Goal: Task Accomplishment & Management: Use online tool/utility

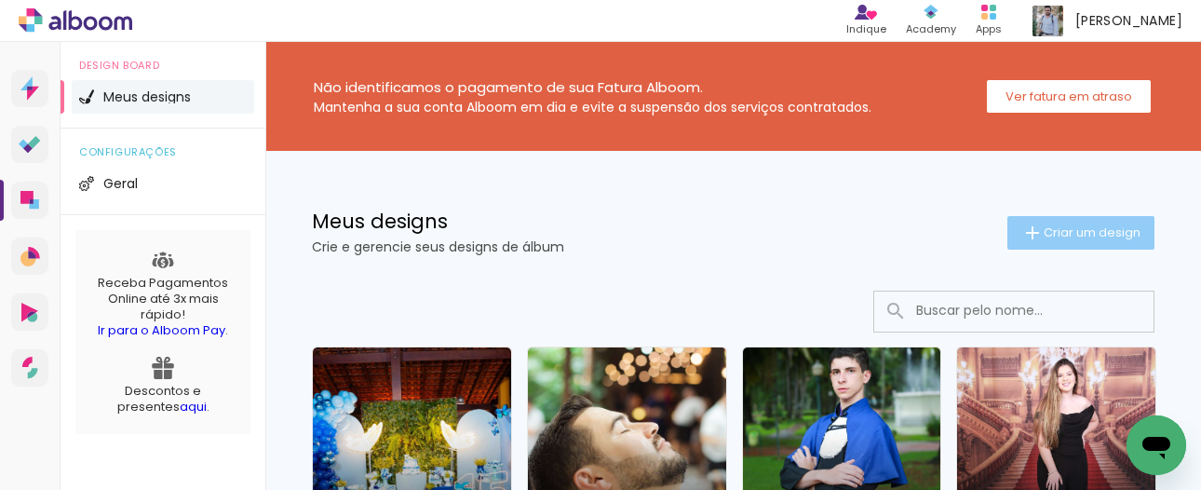
click at [1091, 237] on span "Criar um design" at bounding box center [1092, 232] width 97 height 12
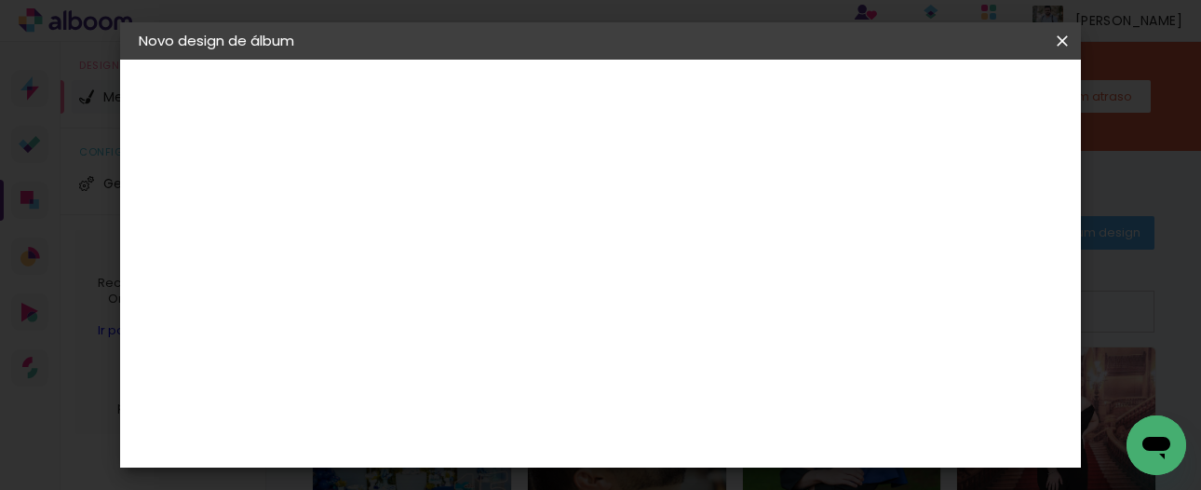
click at [443, 260] on input at bounding box center [443, 250] width 0 height 29
type input "Lorena"
type paper-input "Lorena"
click at [0, 0] on slot "Avançar" at bounding box center [0, 0] width 0 height 0
click at [0, 0] on slot "Tamanho Livre" at bounding box center [0, 0] width 0 height 0
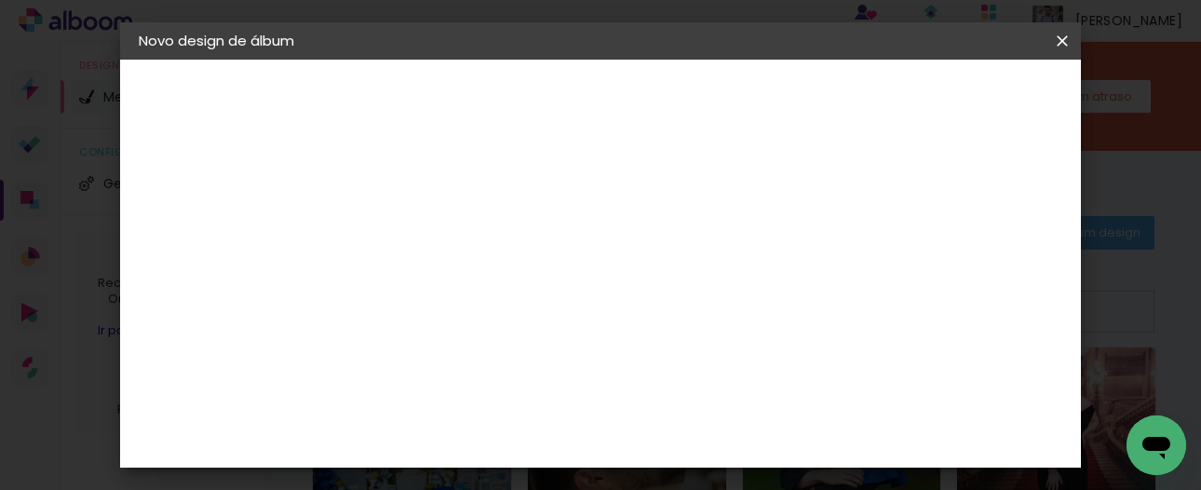
click at [792, 283] on paper-item "Tamanho Livre" at bounding box center [703, 283] width 179 height 41
click at [0, 0] on slot "Avançar" at bounding box center [0, 0] width 0 height 0
click at [452, 309] on input "30" at bounding box center [441, 310] width 48 height 28
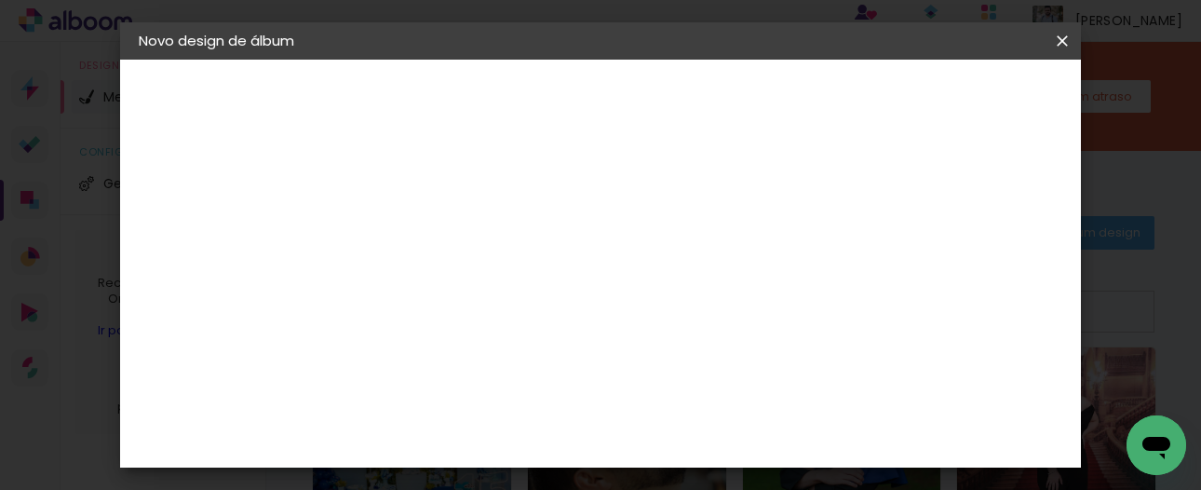
type input "20"
type paper-input "20"
click at [965, 87] on paper-button "Iniciar design" at bounding box center [904, 99] width 122 height 32
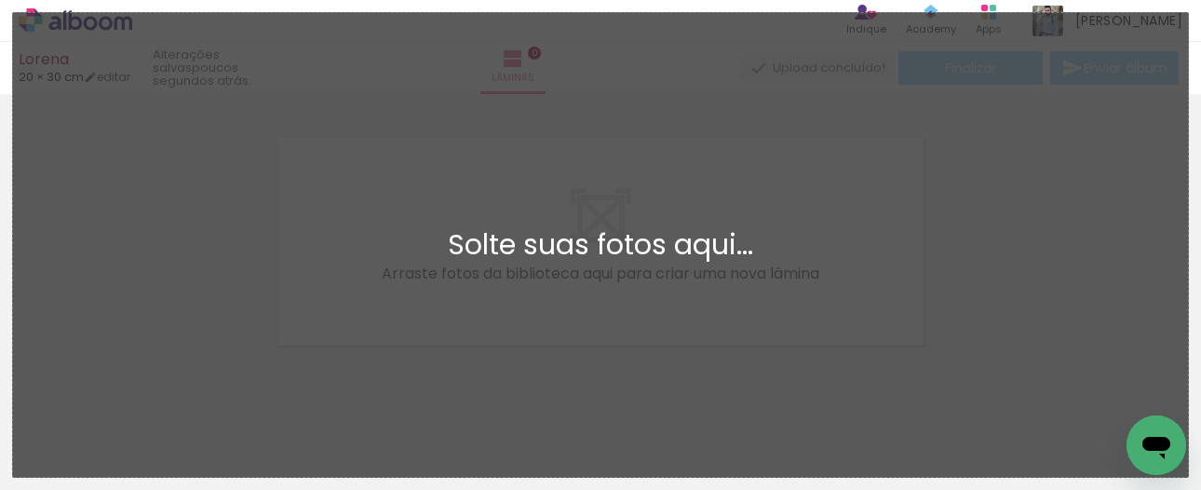
scroll to position [23, 0]
click at [1070, 266] on div "Adicionar Fotos Solte suas fotos aqui..." at bounding box center [600, 245] width 1175 height 464
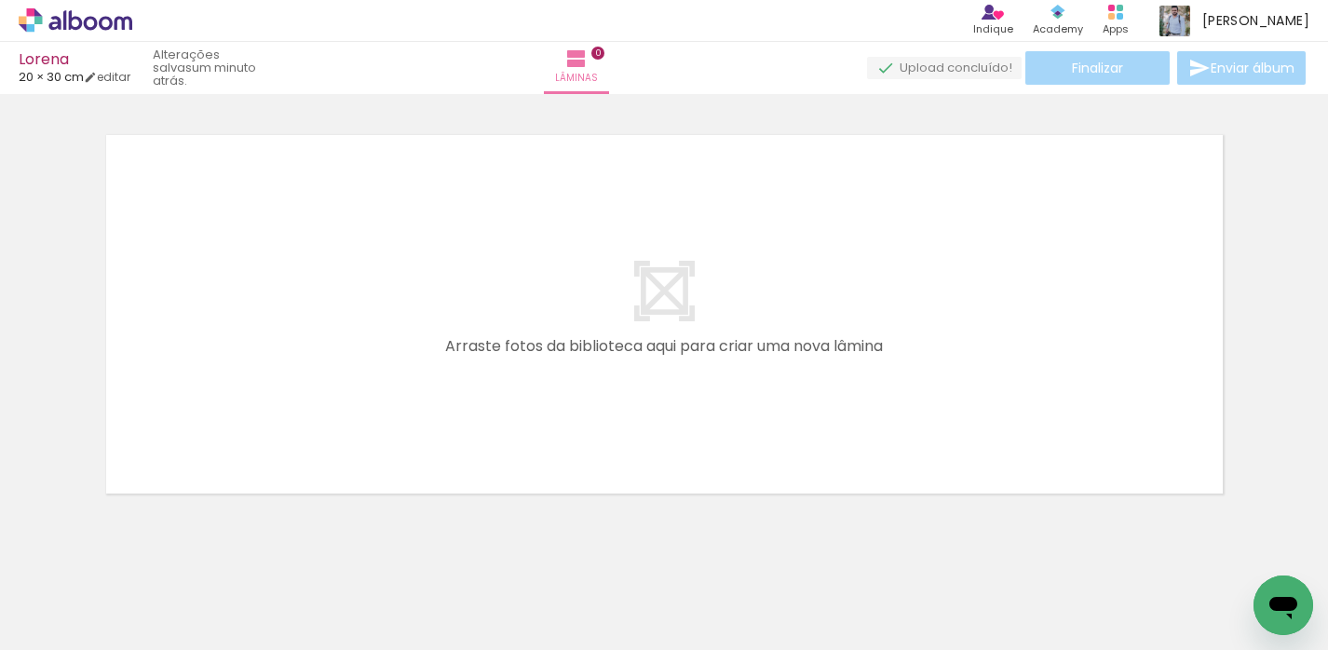
scroll to position [0, 5948]
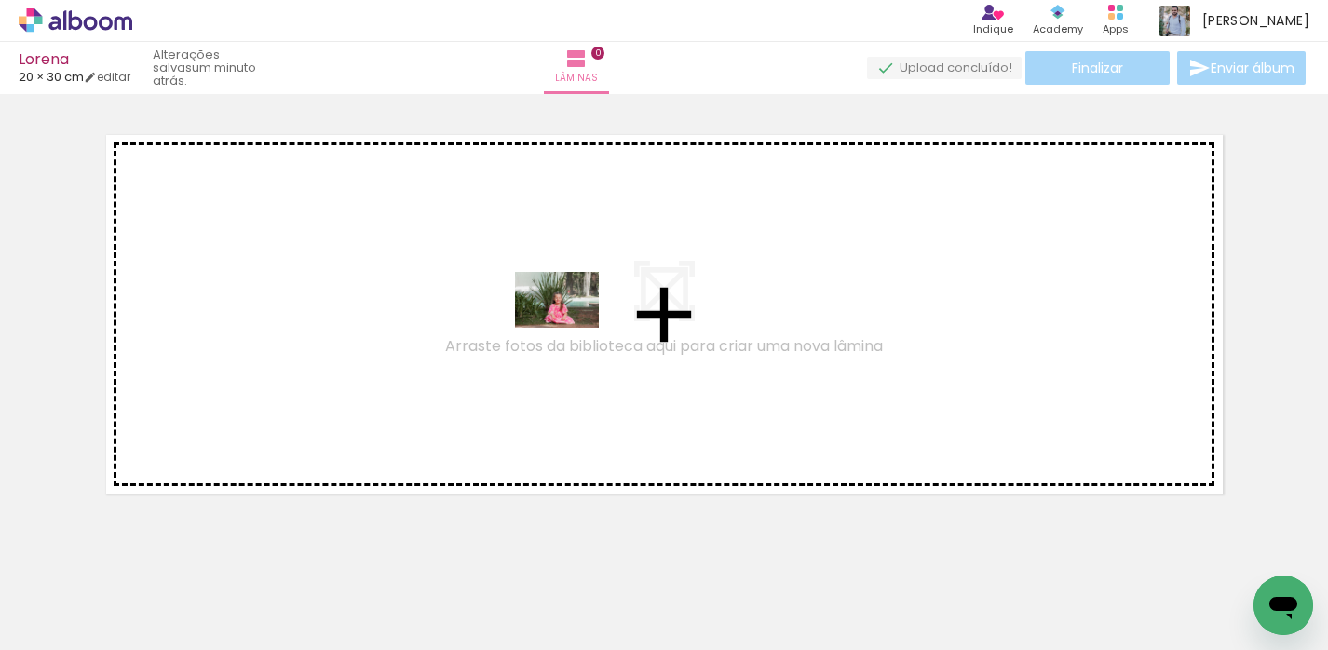
drag, startPoint x: 718, startPoint y: 587, endPoint x: 563, endPoint y: 320, distance: 307.9
click at [563, 320] on quentale-workspace at bounding box center [664, 325] width 1328 height 650
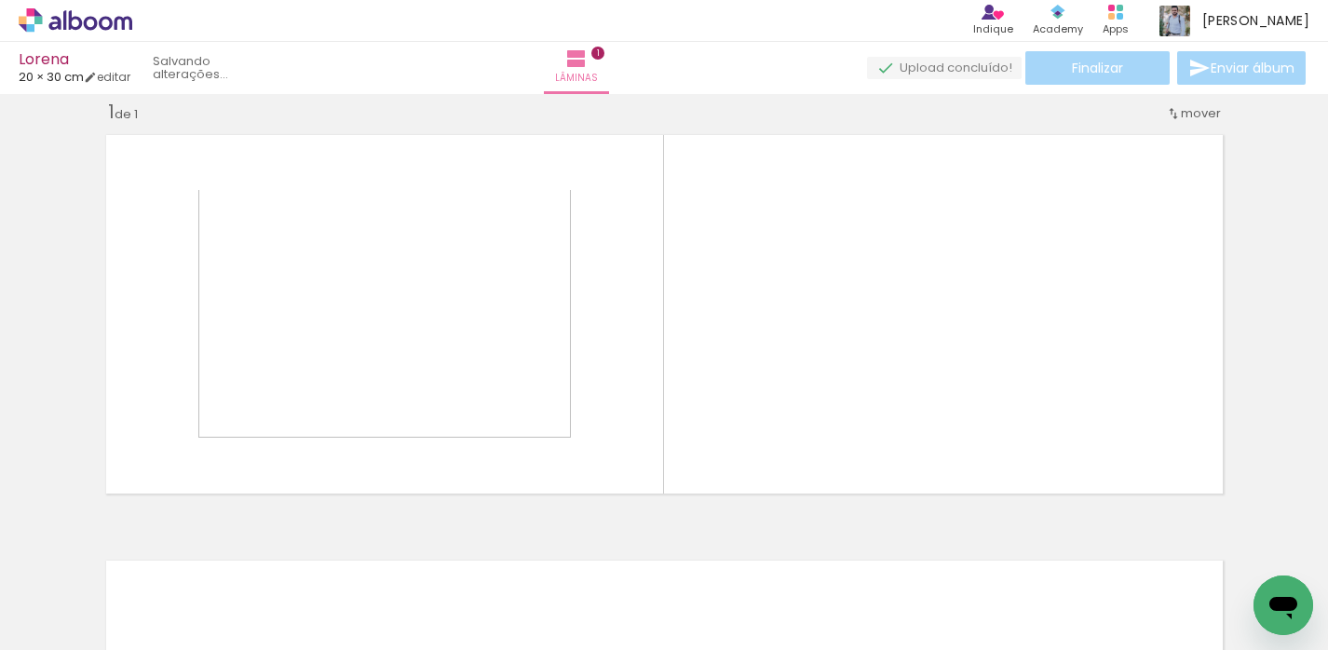
scroll to position [23, 0]
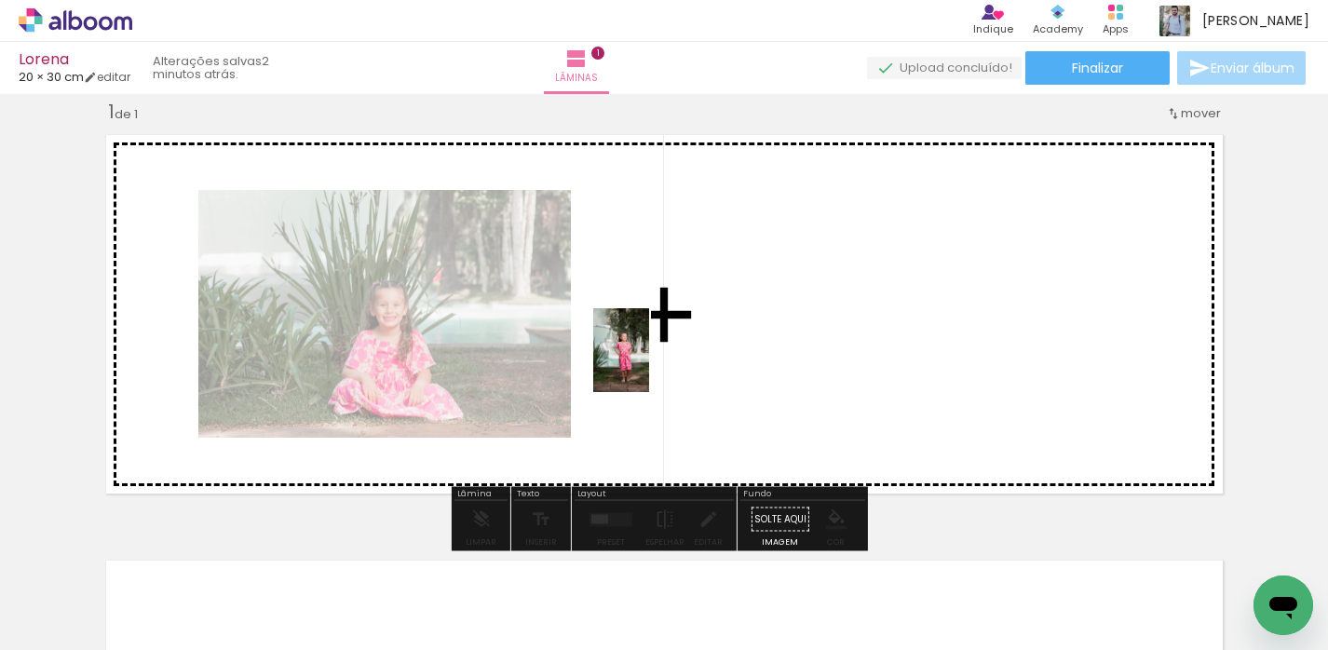
drag, startPoint x: 569, startPoint y: 599, endPoint x: 580, endPoint y: 479, distance: 120.6
click at [649, 364] on quentale-workspace at bounding box center [664, 325] width 1328 height 650
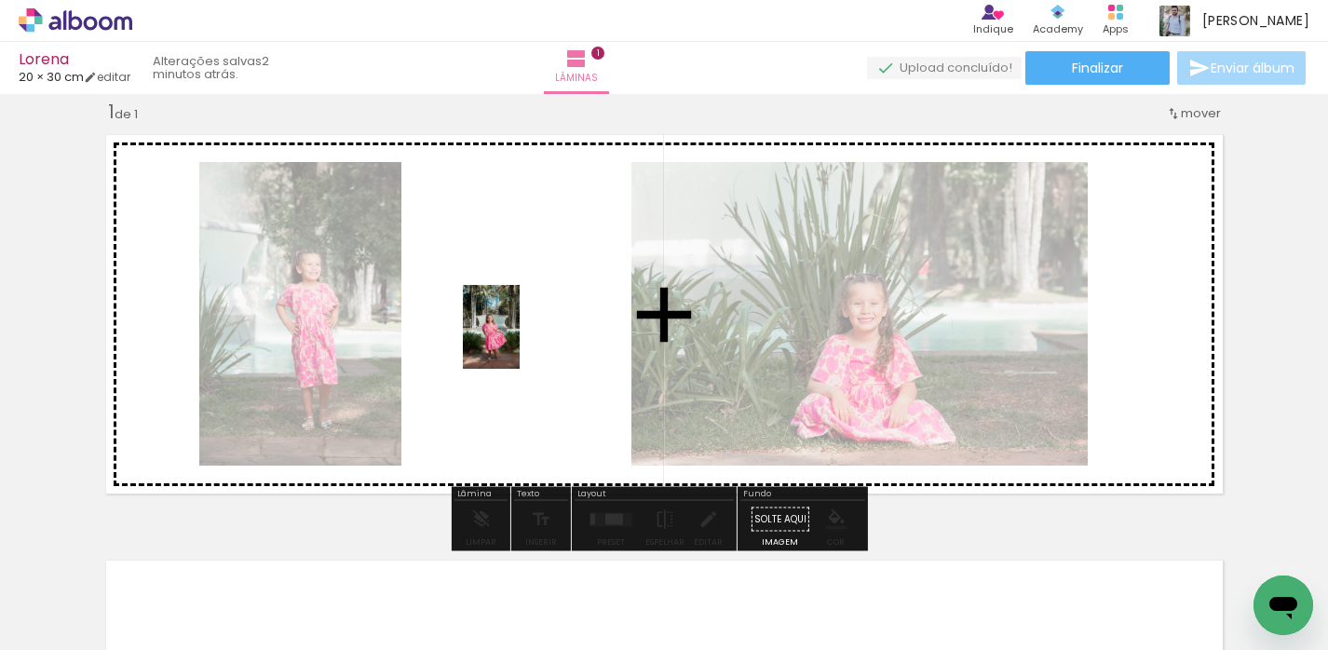
drag, startPoint x: 400, startPoint y: 578, endPoint x: 519, endPoint y: 341, distance: 265.2
click at [519, 341] on quentale-workspace at bounding box center [664, 325] width 1328 height 650
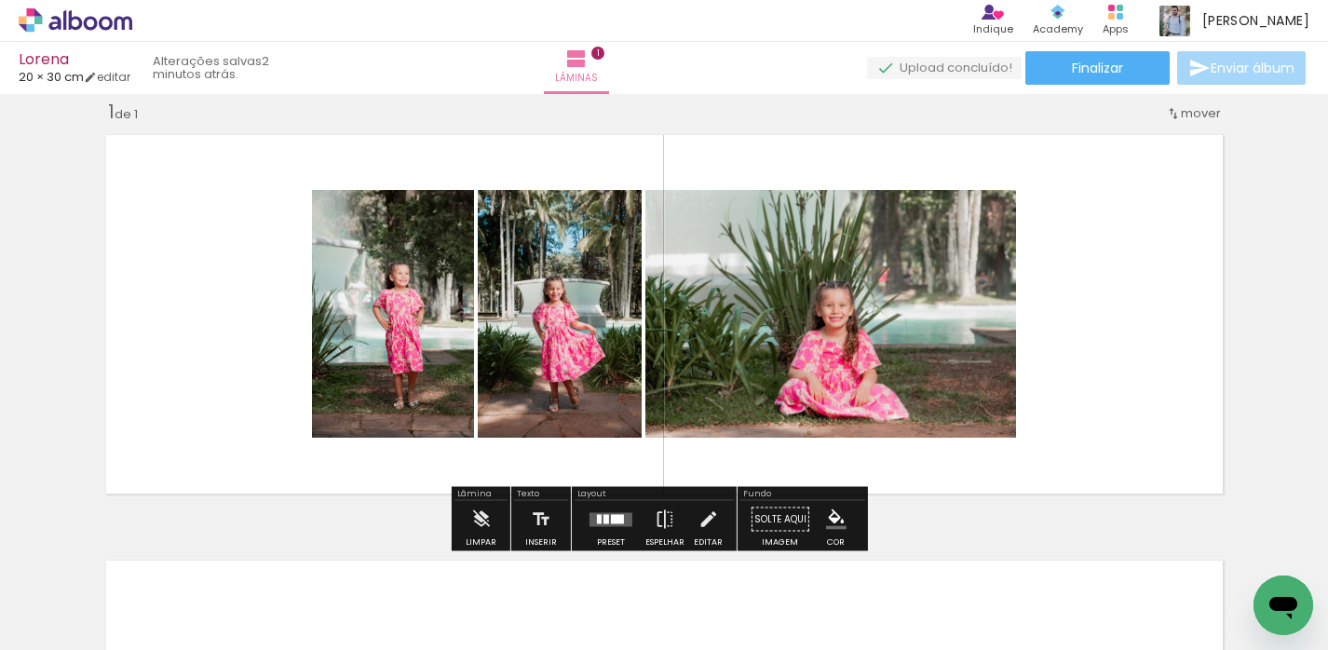
scroll to position [0, 5889]
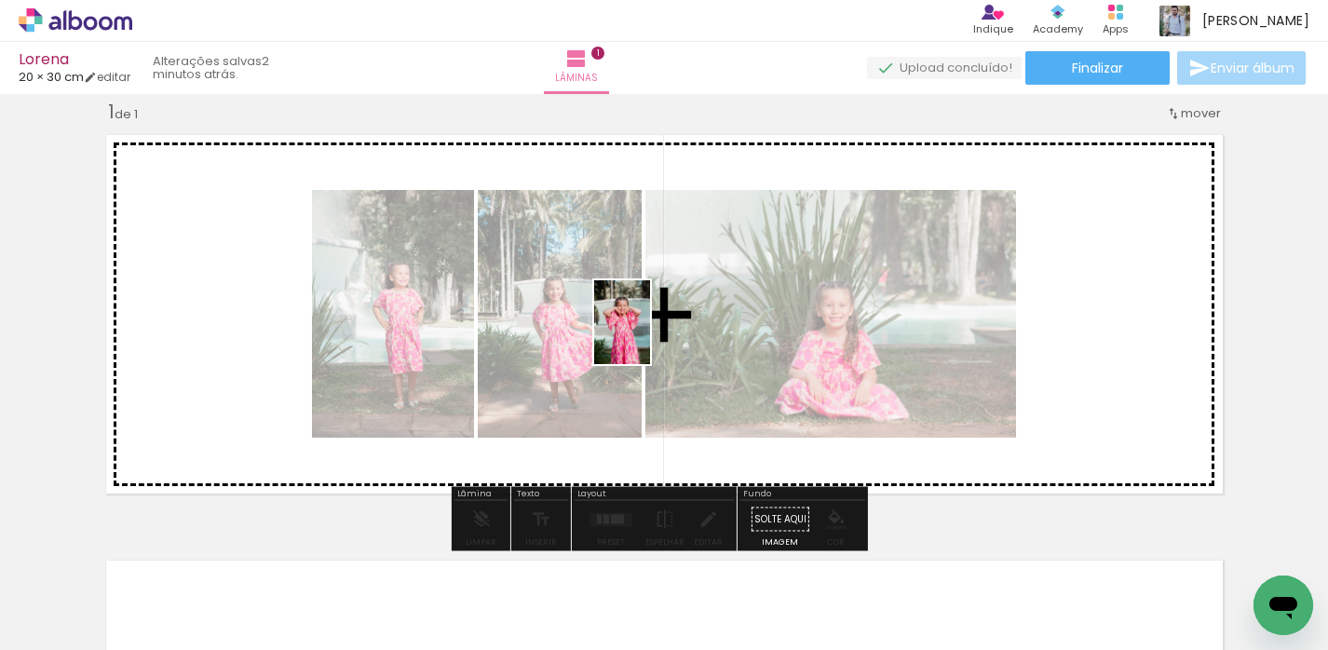
drag, startPoint x: 599, startPoint y: 482, endPoint x: 650, endPoint y: 336, distance: 154.9
click at [650, 336] on quentale-workspace at bounding box center [664, 325] width 1328 height 650
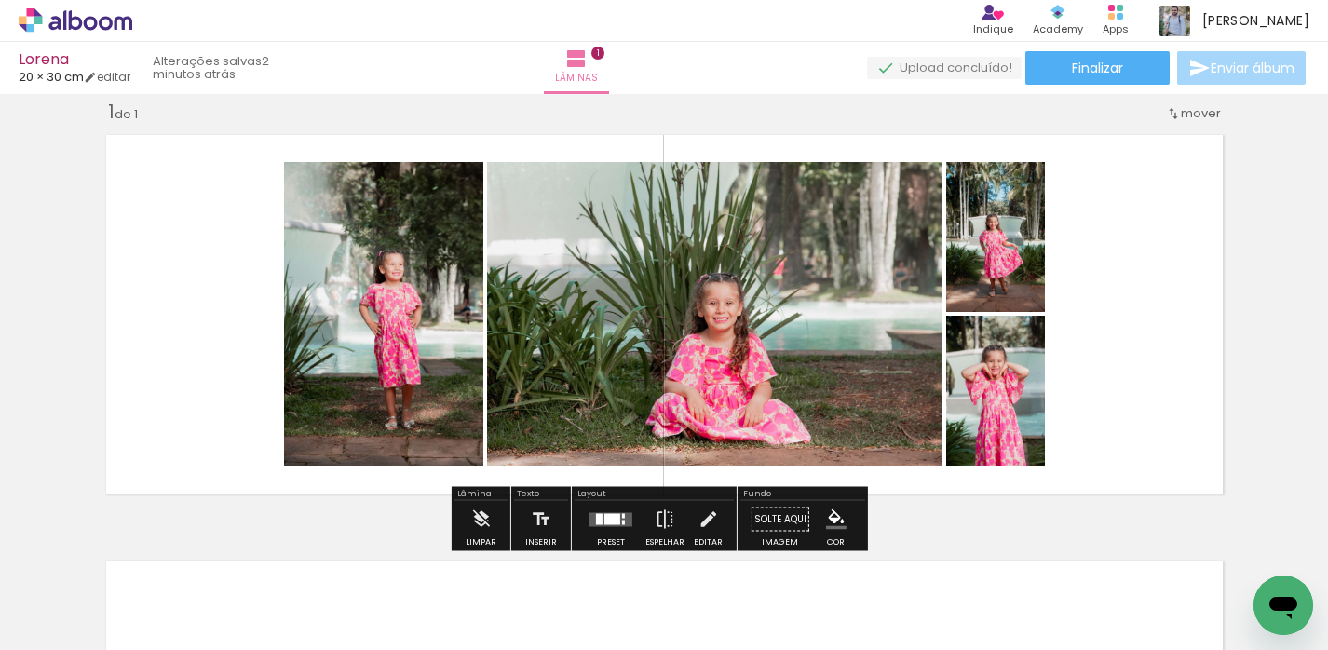
click at [601, 489] on div at bounding box center [611, 519] width 50 height 37
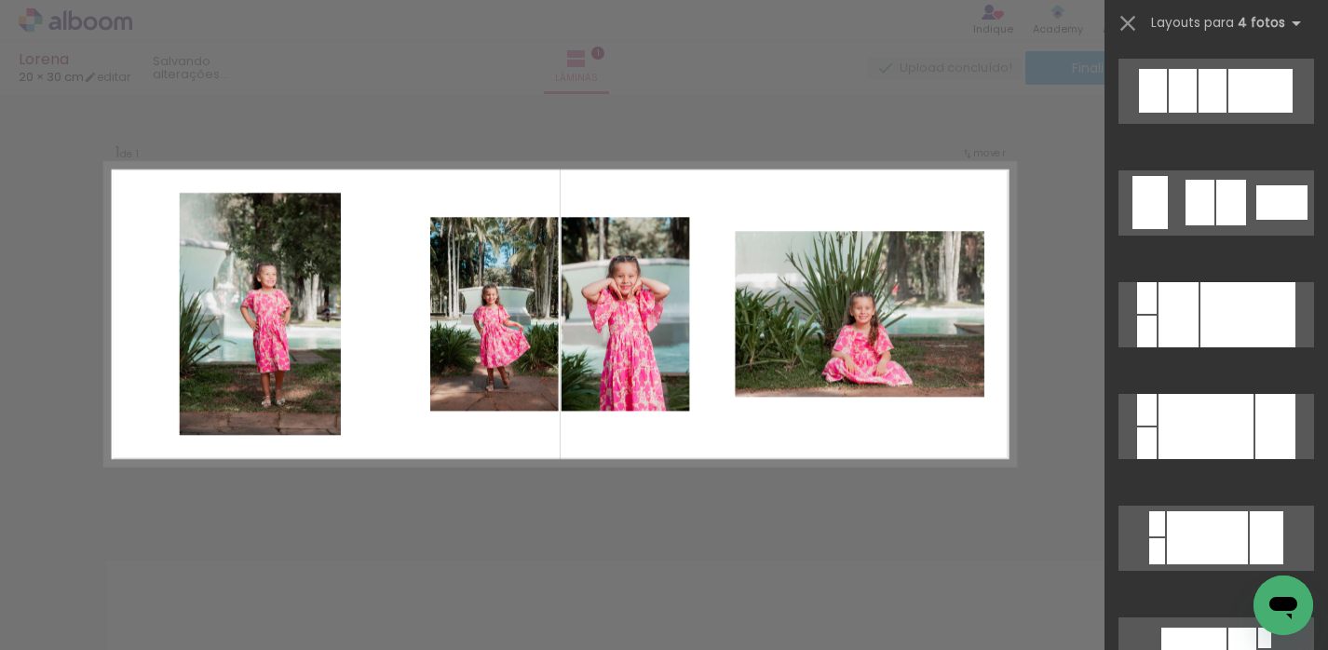
scroll to position [0, 0]
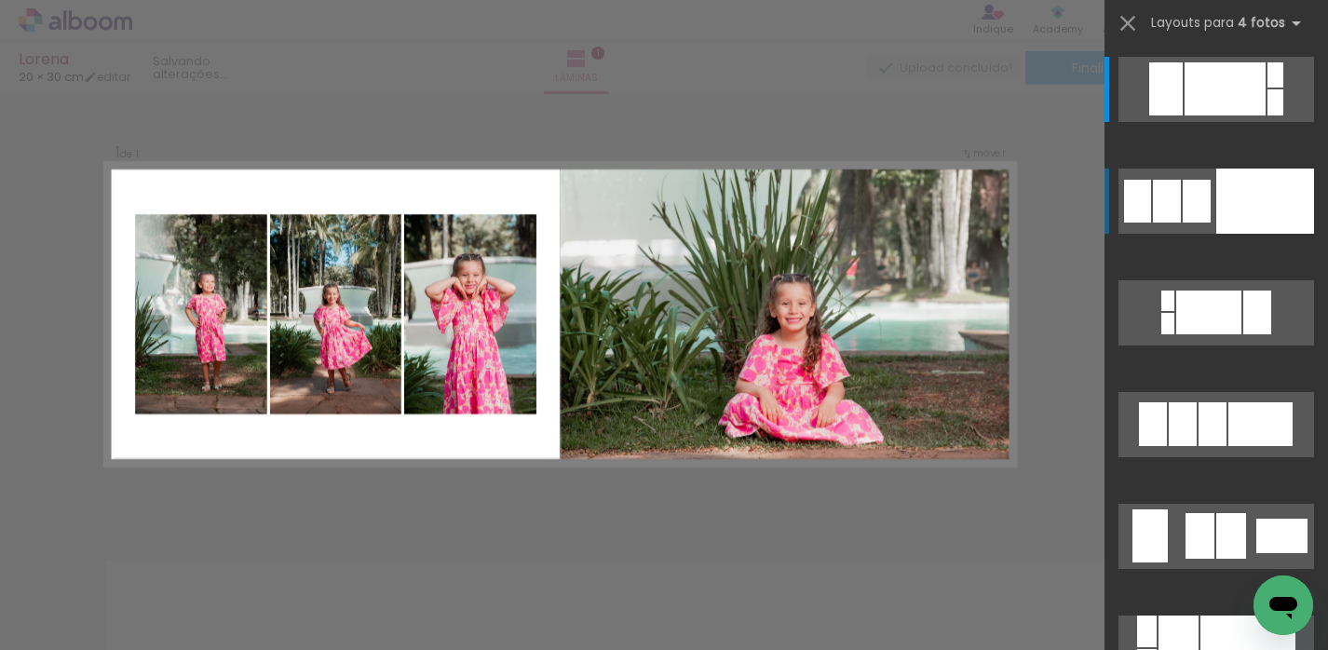
click at [1200, 193] on div at bounding box center [1265, 201] width 98 height 65
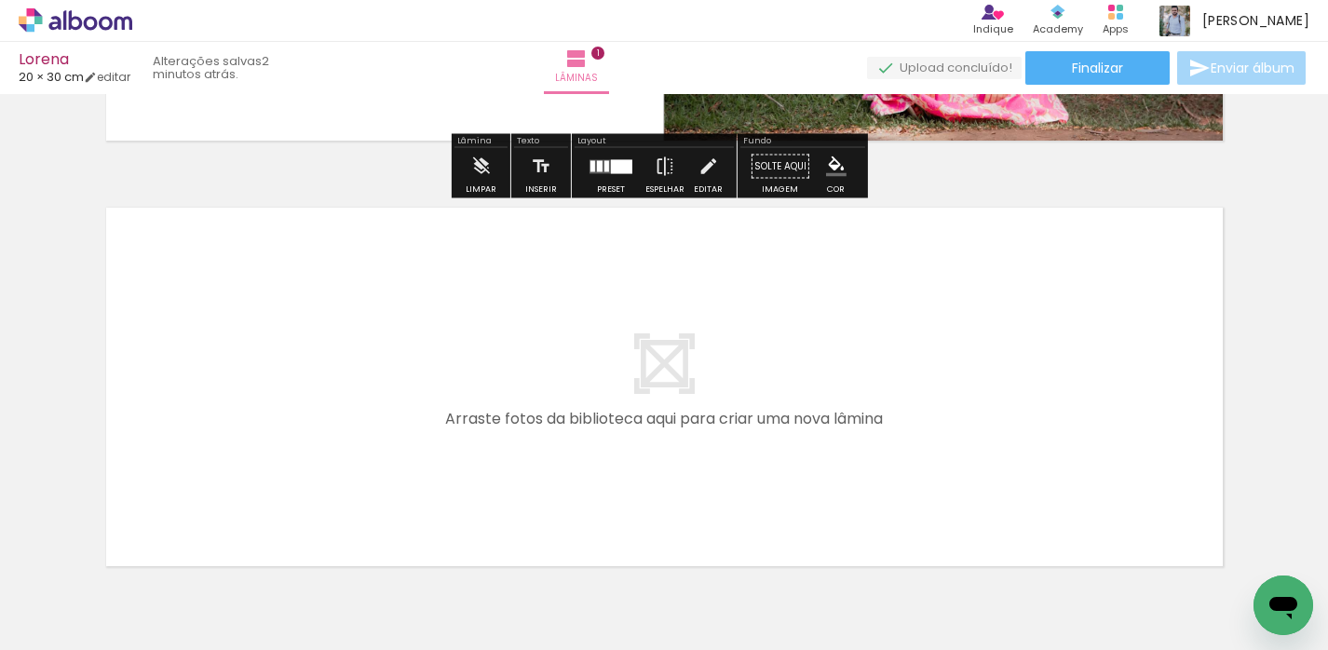
scroll to position [388, 0]
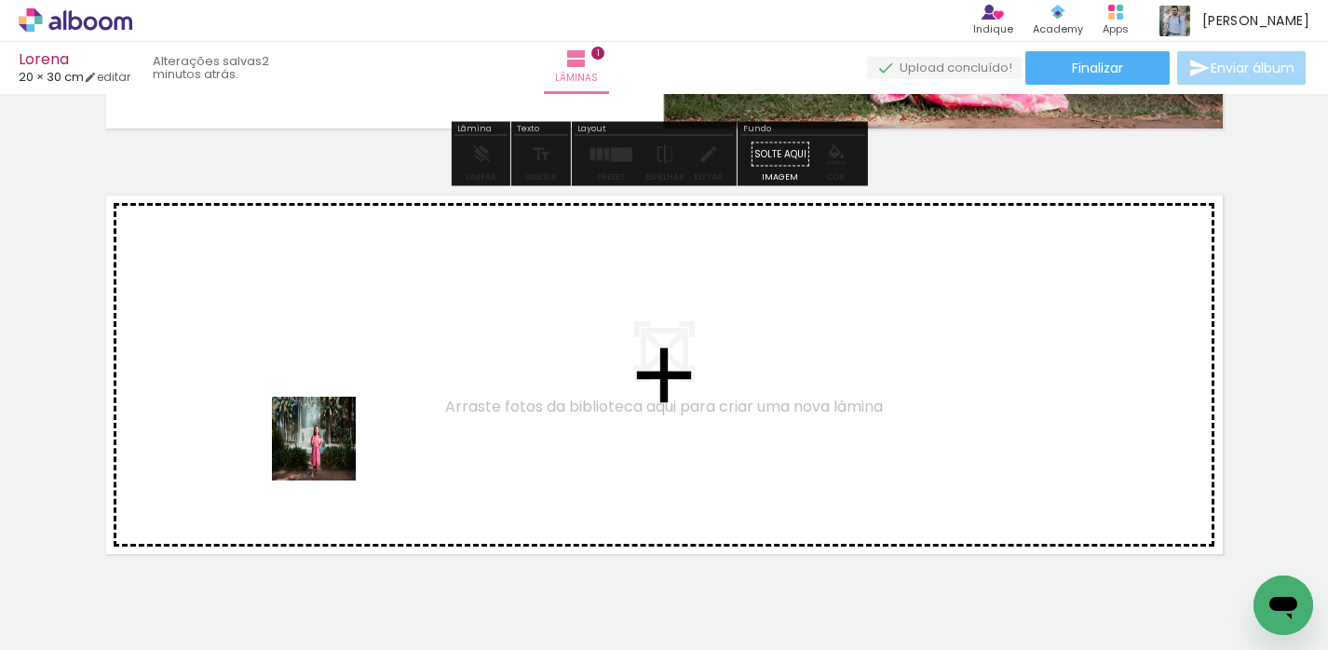
drag, startPoint x: 338, startPoint y: 486, endPoint x: 310, endPoint y: 391, distance: 99.0
click at [310, 391] on quentale-workspace at bounding box center [664, 325] width 1328 height 650
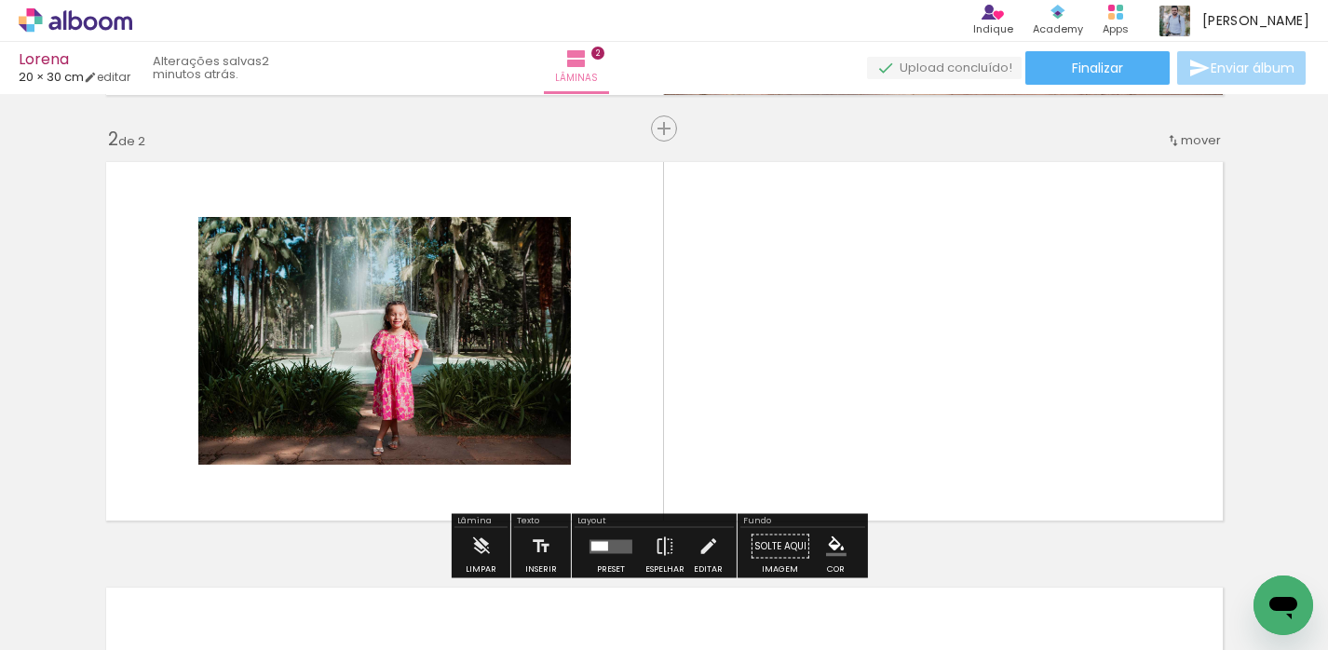
scroll to position [449, 0]
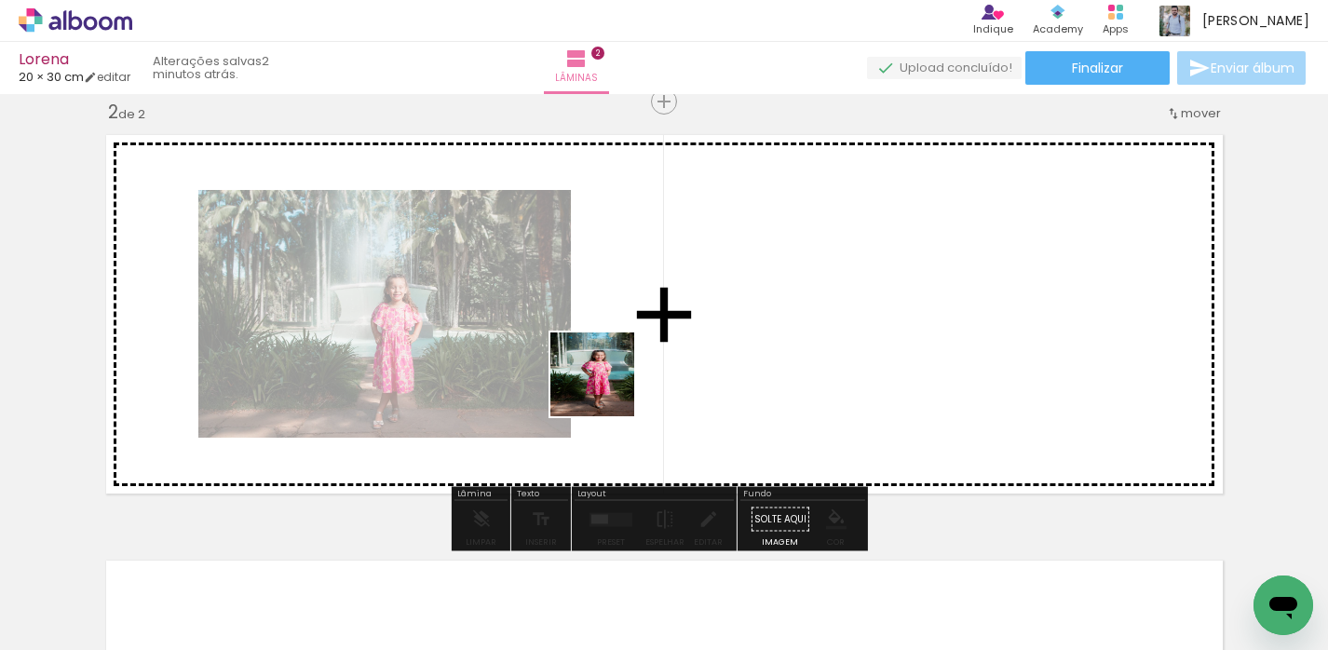
drag, startPoint x: 249, startPoint y: 588, endPoint x: 632, endPoint y: 366, distance: 443.4
click at [632, 366] on quentale-workspace at bounding box center [664, 325] width 1328 height 650
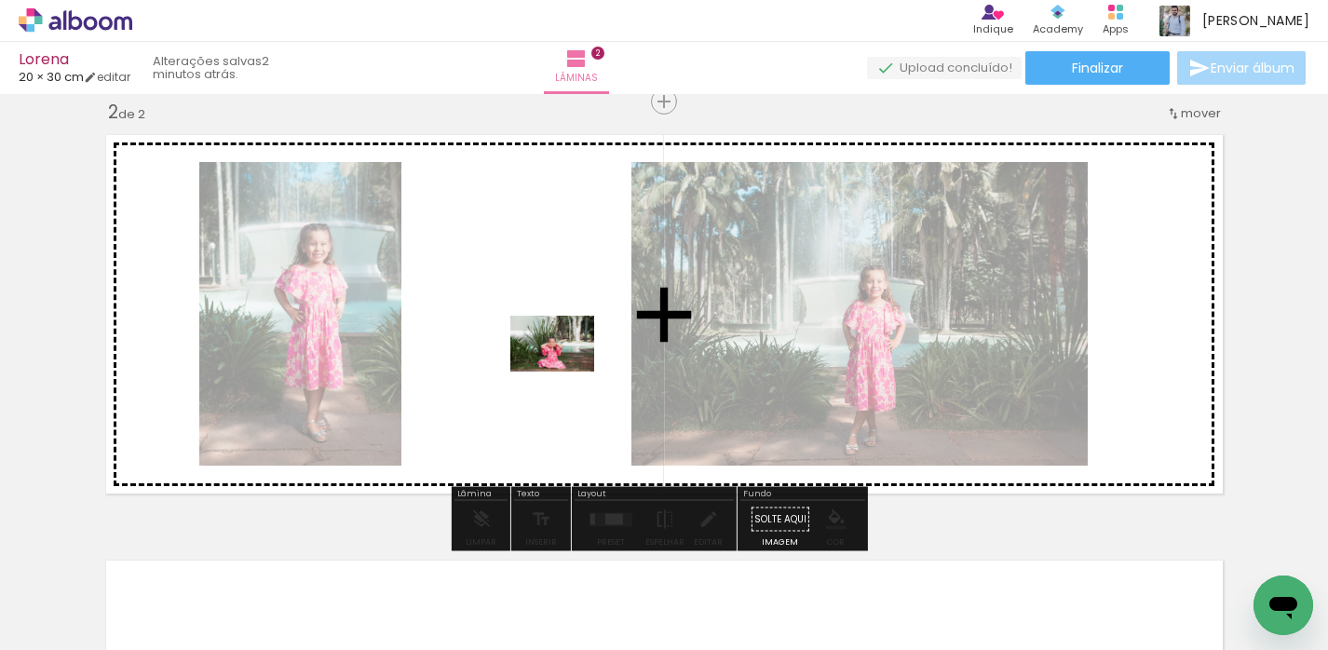
drag, startPoint x: 874, startPoint y: 587, endPoint x: 566, endPoint y: 371, distance: 376.3
click at [566, 371] on quentale-workspace at bounding box center [664, 325] width 1328 height 650
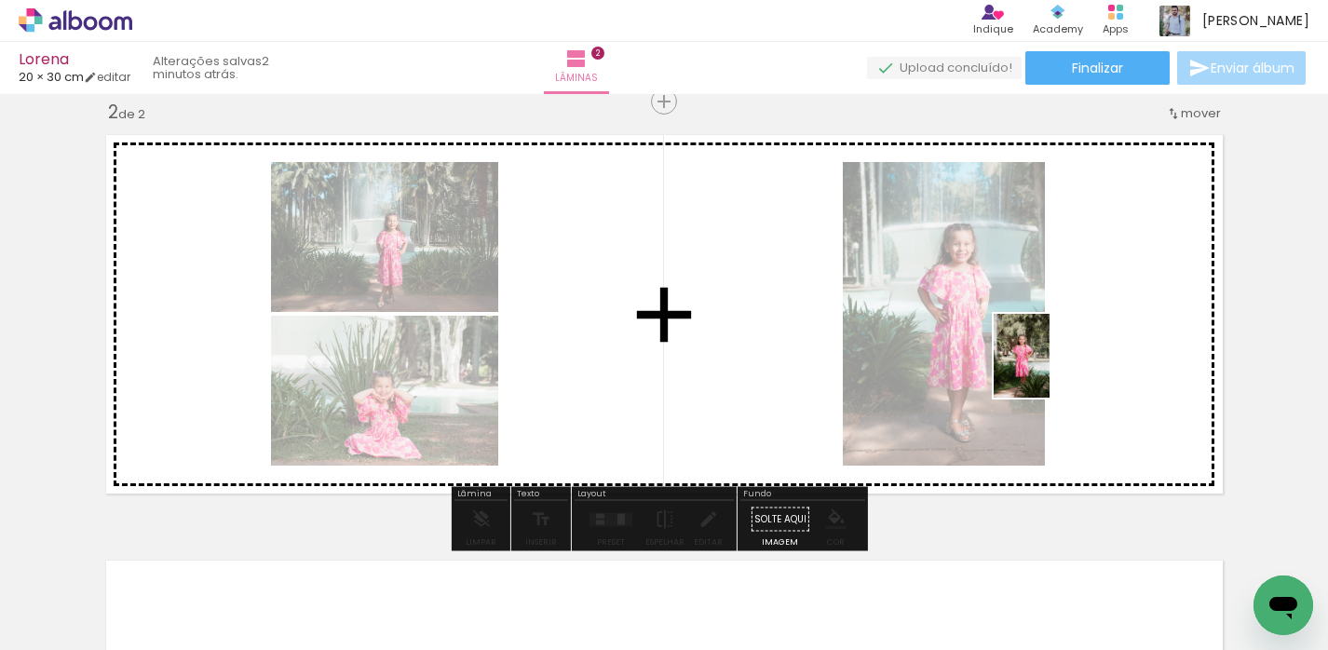
drag, startPoint x: 1061, startPoint y: 583, endPoint x: 1049, endPoint y: 369, distance: 214.5
click at [1049, 369] on quentale-workspace at bounding box center [664, 325] width 1328 height 650
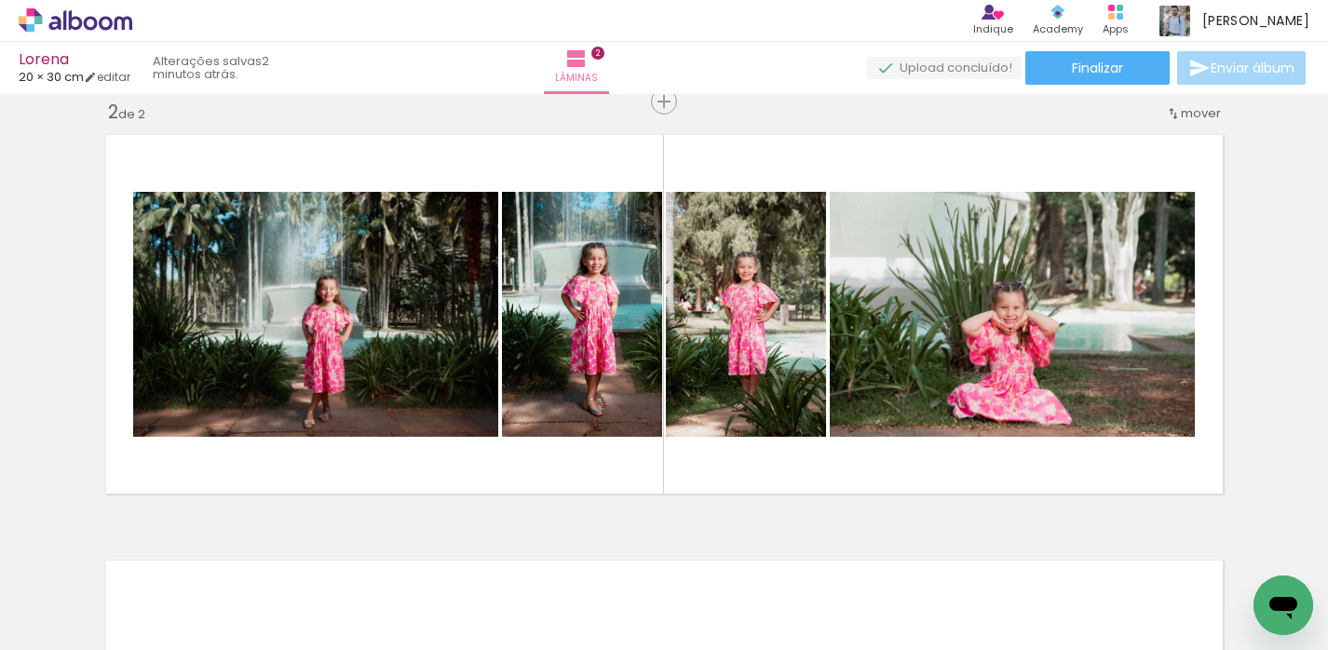
scroll to position [0, 6139]
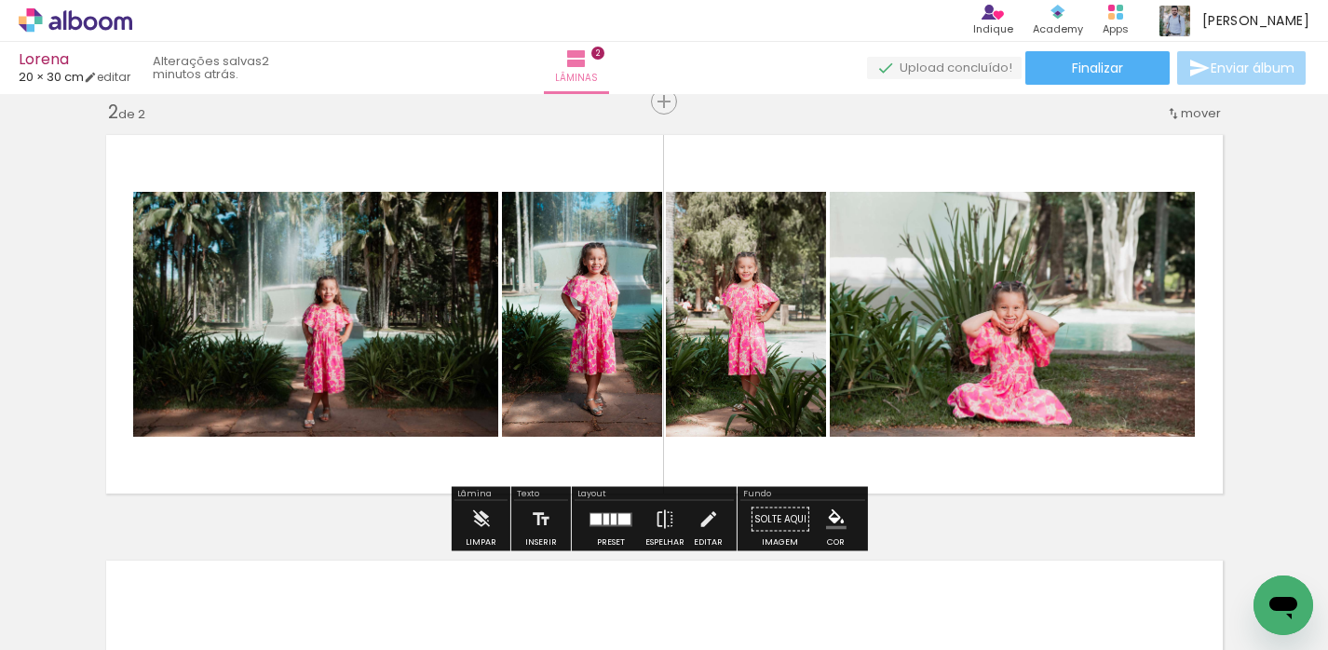
click at [618, 489] on div at bounding box center [624, 518] width 12 height 11
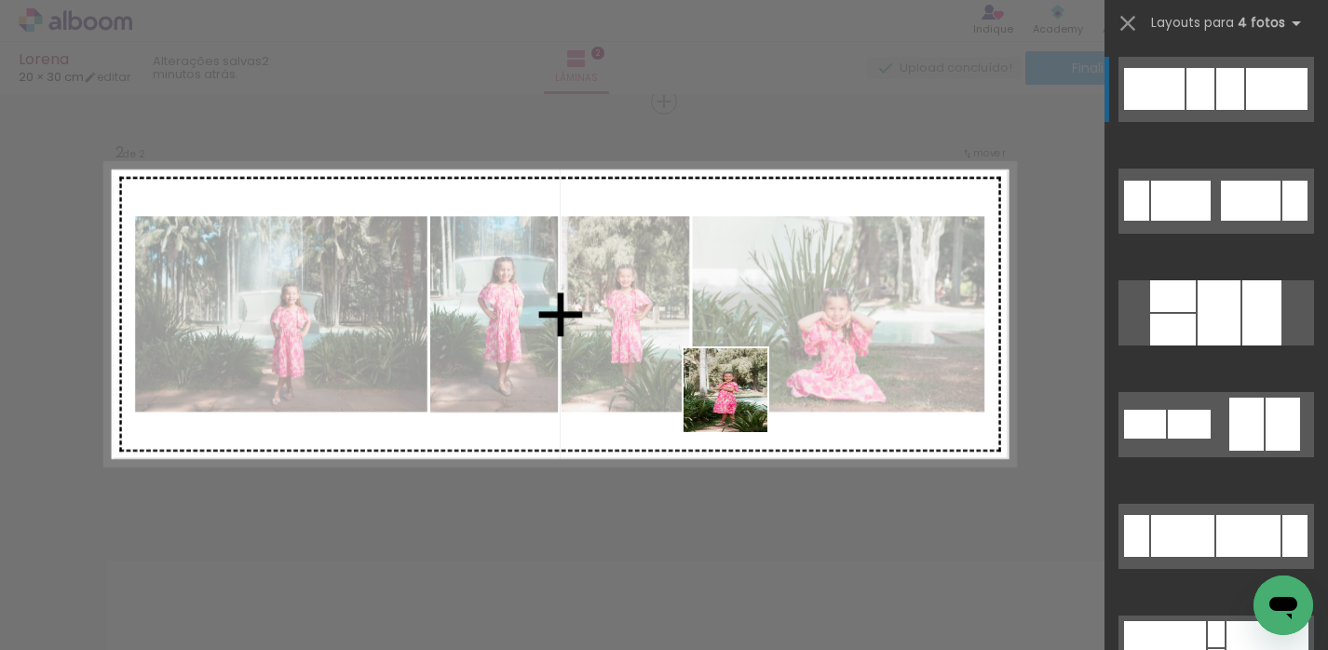
drag, startPoint x: 725, startPoint y: 577, endPoint x: 732, endPoint y: 358, distance: 218.9
click at [732, 358] on quentale-workspace at bounding box center [664, 325] width 1328 height 650
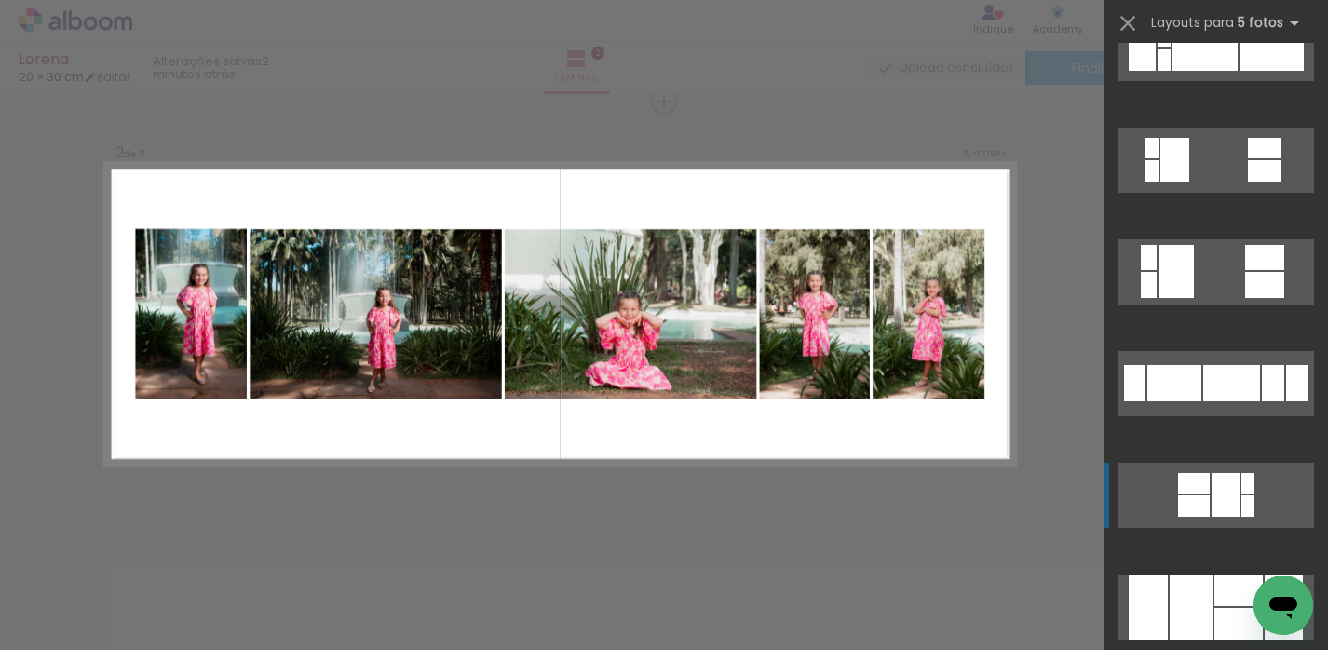
scroll to position [1076, 0]
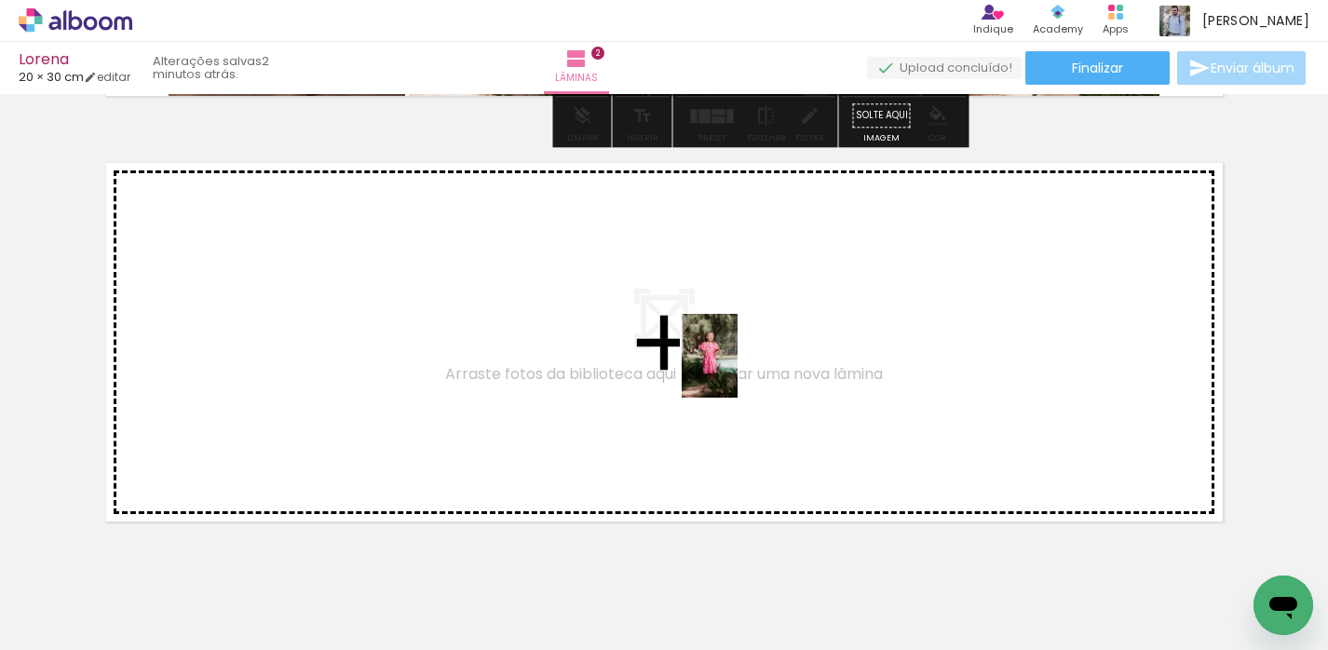
drag, startPoint x: 935, startPoint y: 592, endPoint x: 736, endPoint y: 368, distance: 299.4
click at [736, 368] on quentale-workspace at bounding box center [664, 325] width 1328 height 650
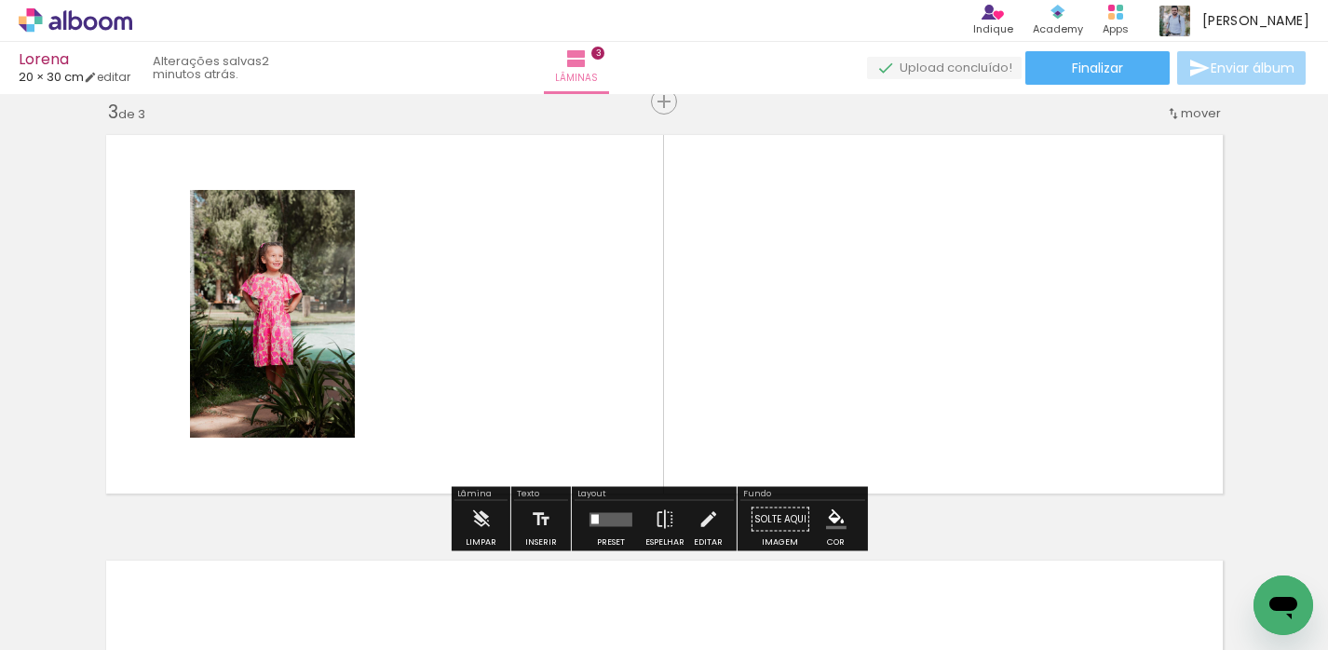
scroll to position [874, 0]
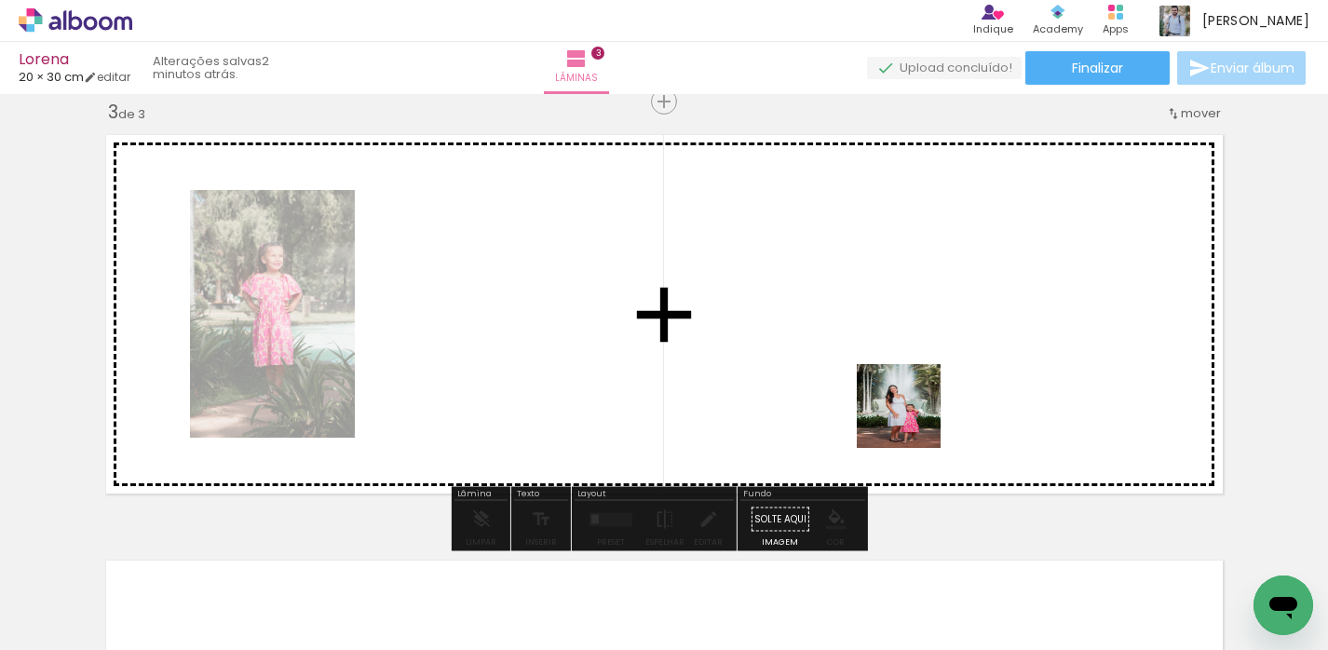
drag, startPoint x: 931, startPoint y: 440, endPoint x: 939, endPoint y: 431, distance: 12.5
click at [844, 365] on quentale-workspace at bounding box center [664, 325] width 1328 height 650
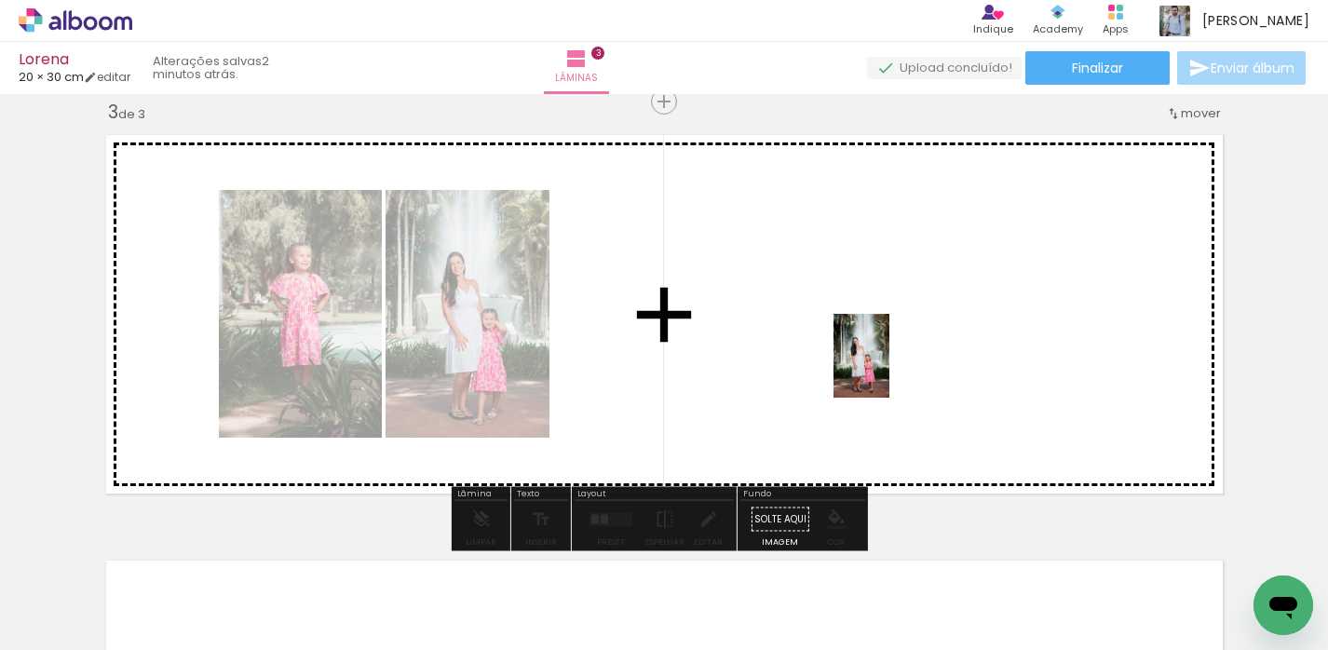
drag, startPoint x: 1130, startPoint y: 575, endPoint x: 900, endPoint y: 372, distance: 306.7
click at [889, 369] on quentale-workspace at bounding box center [664, 325] width 1328 height 650
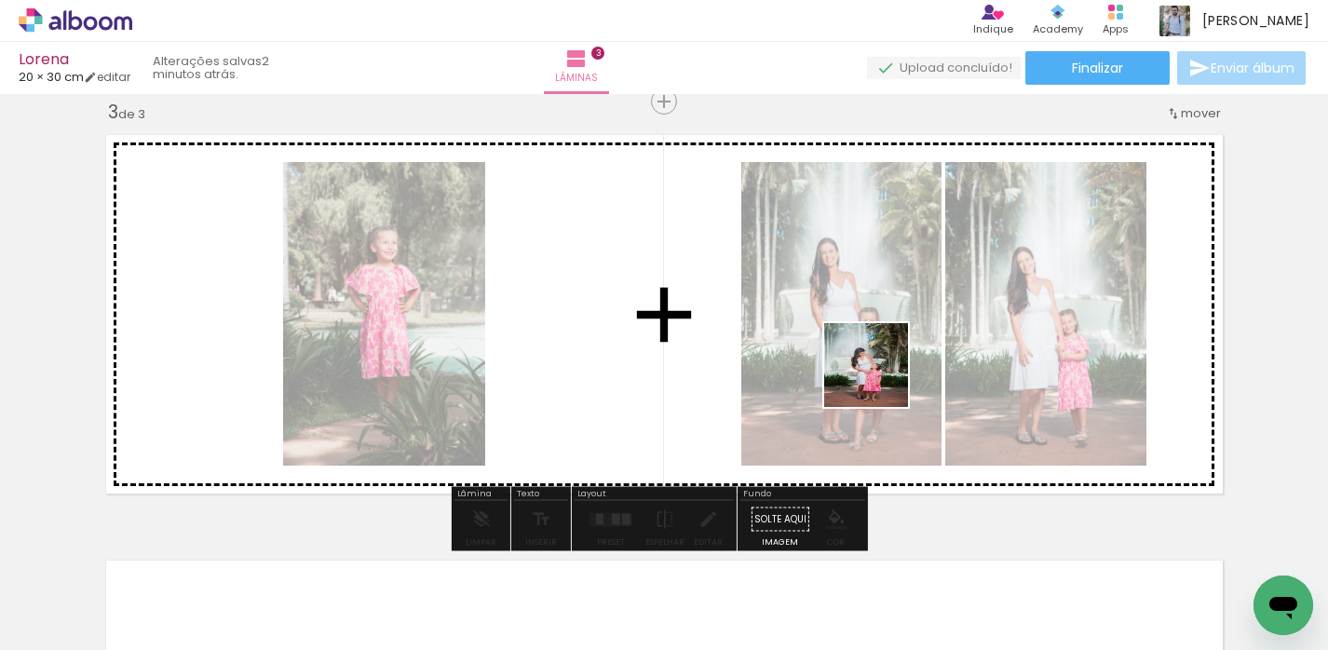
drag, startPoint x: 1238, startPoint y: 576, endPoint x: 836, endPoint y: 361, distance: 456.1
click at [836, 361] on quentale-workspace at bounding box center [664, 325] width 1328 height 650
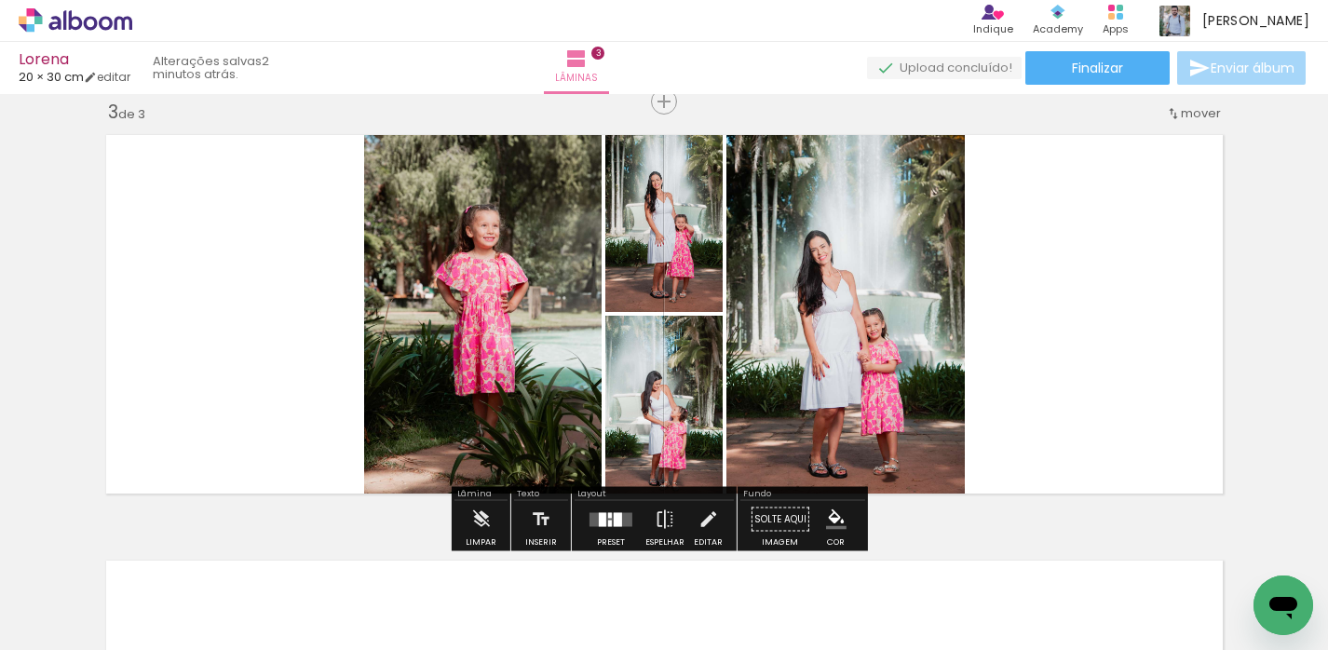
scroll to position [0, 6724]
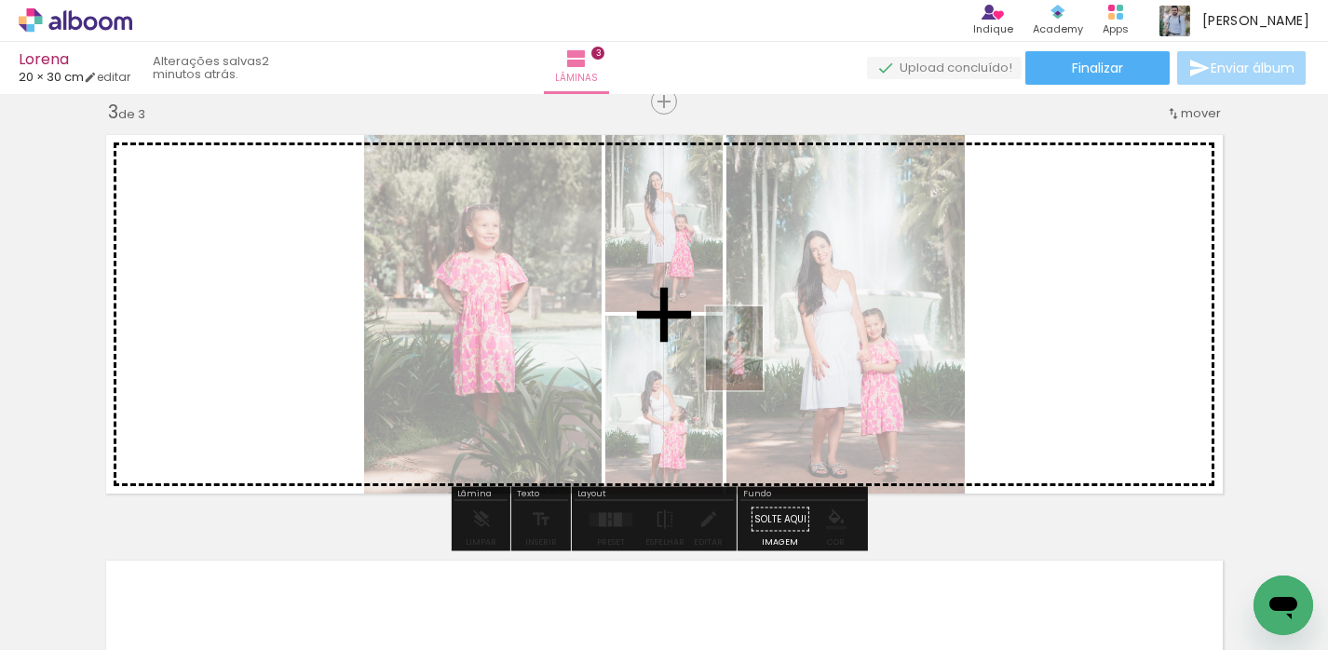
drag, startPoint x: 675, startPoint y: 570, endPoint x: 762, endPoint y: 362, distance: 224.9
click at [762, 362] on quentale-workspace at bounding box center [664, 325] width 1328 height 650
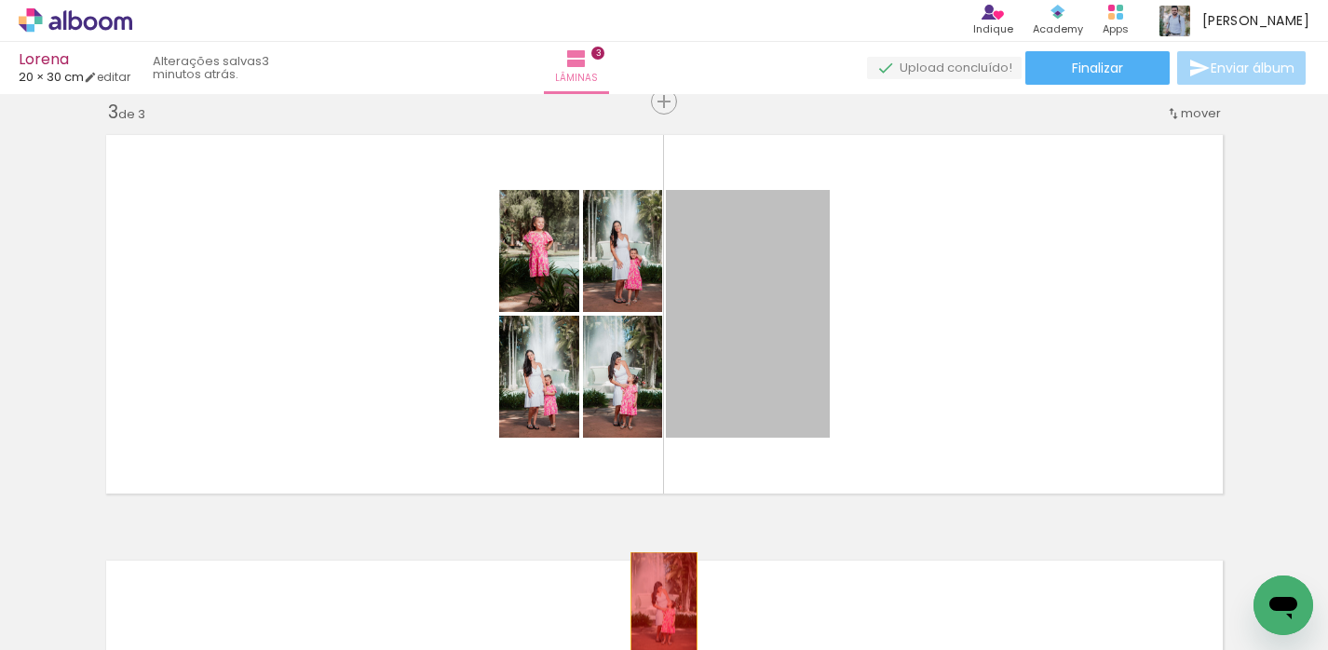
drag, startPoint x: 719, startPoint y: 337, endPoint x: 656, endPoint y: 601, distance: 271.7
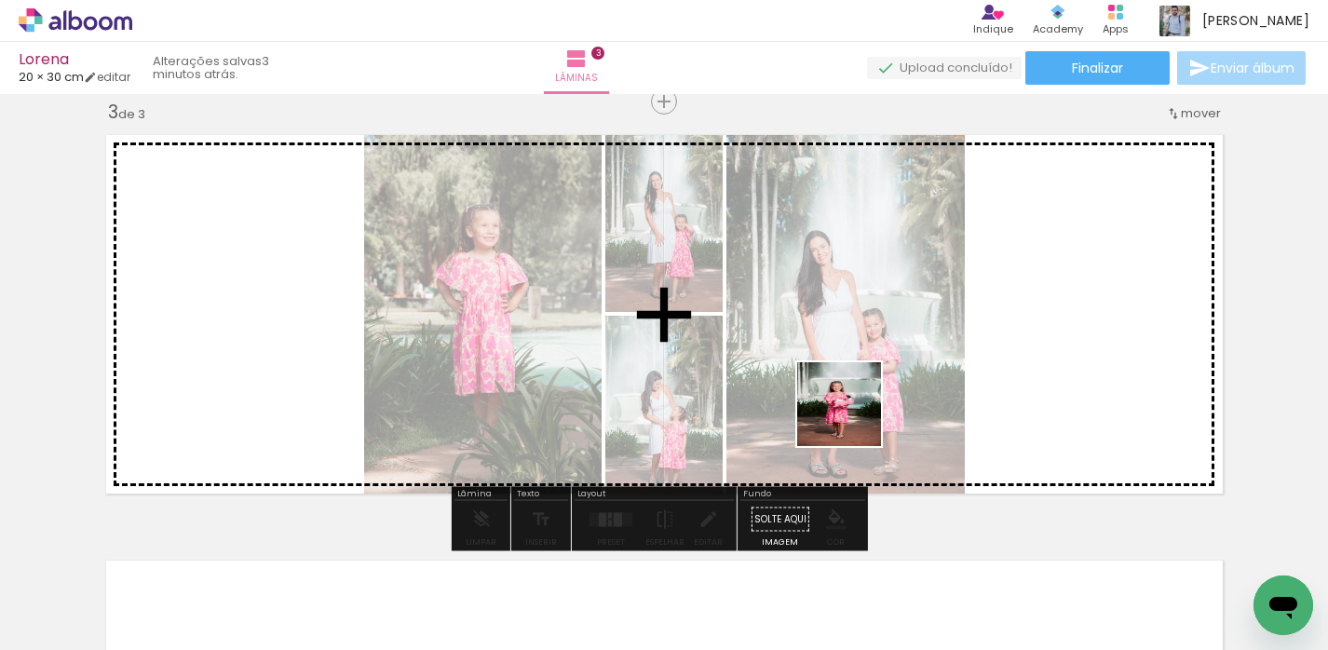
drag, startPoint x: 825, startPoint y: 501, endPoint x: 865, endPoint y: 373, distance: 133.7
click at [865, 373] on quentale-workspace at bounding box center [664, 325] width 1328 height 650
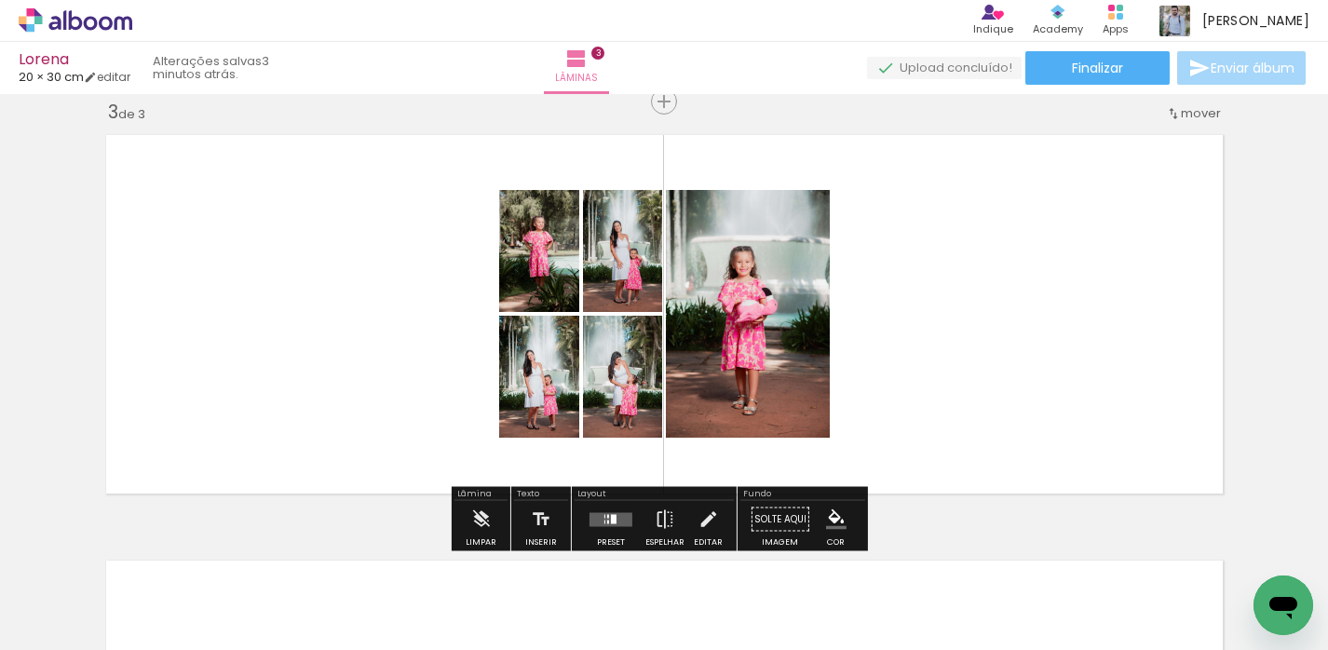
click at [615, 489] on quentale-layouter at bounding box center [610, 519] width 43 height 14
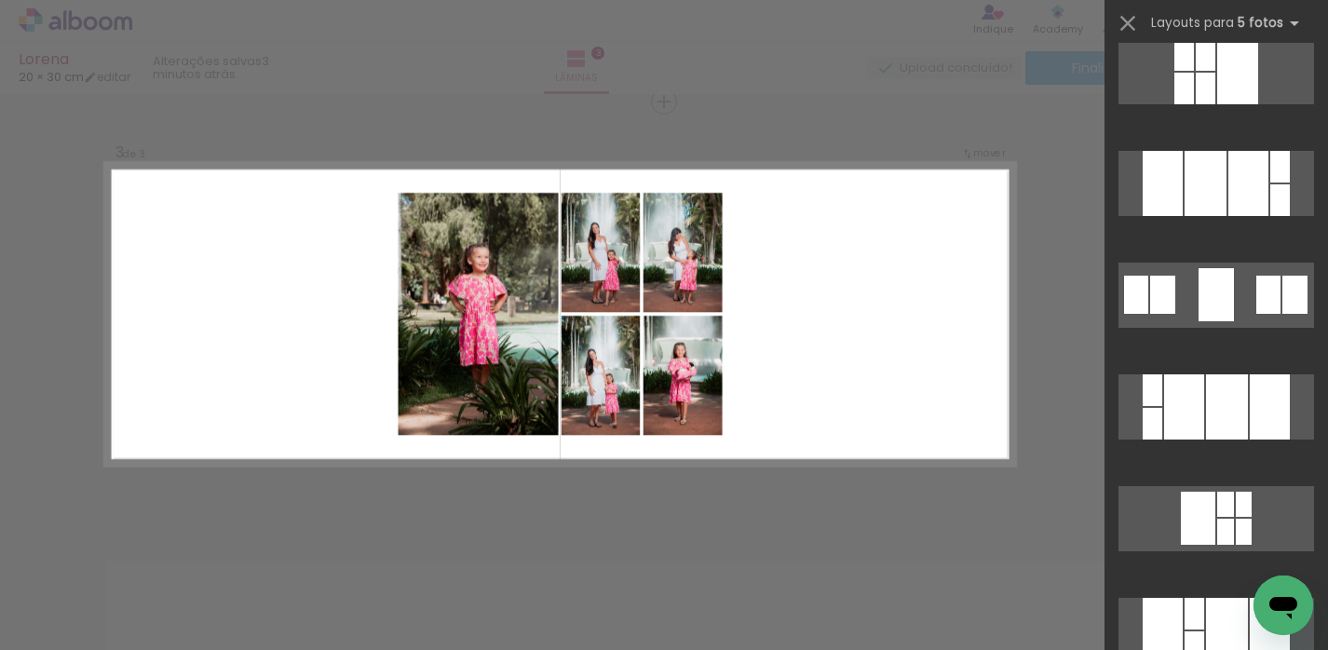
scroll to position [509, 0]
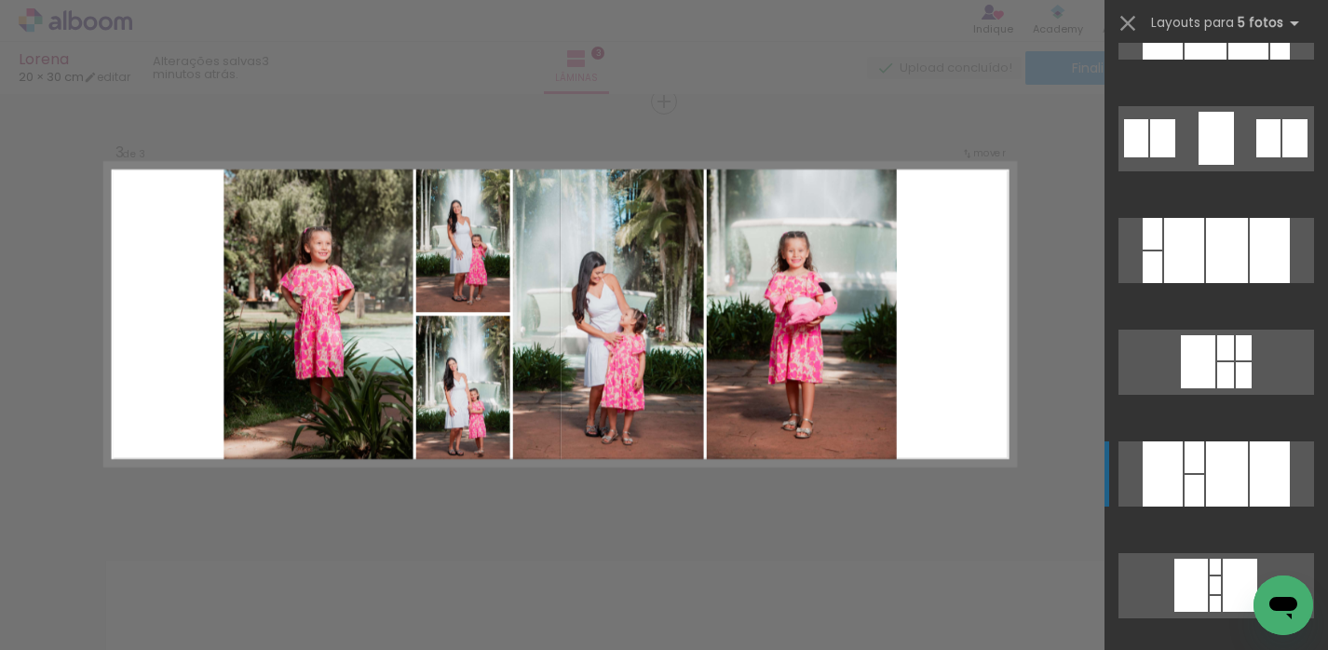
click at [1200, 465] on div at bounding box center [1227, 473] width 42 height 65
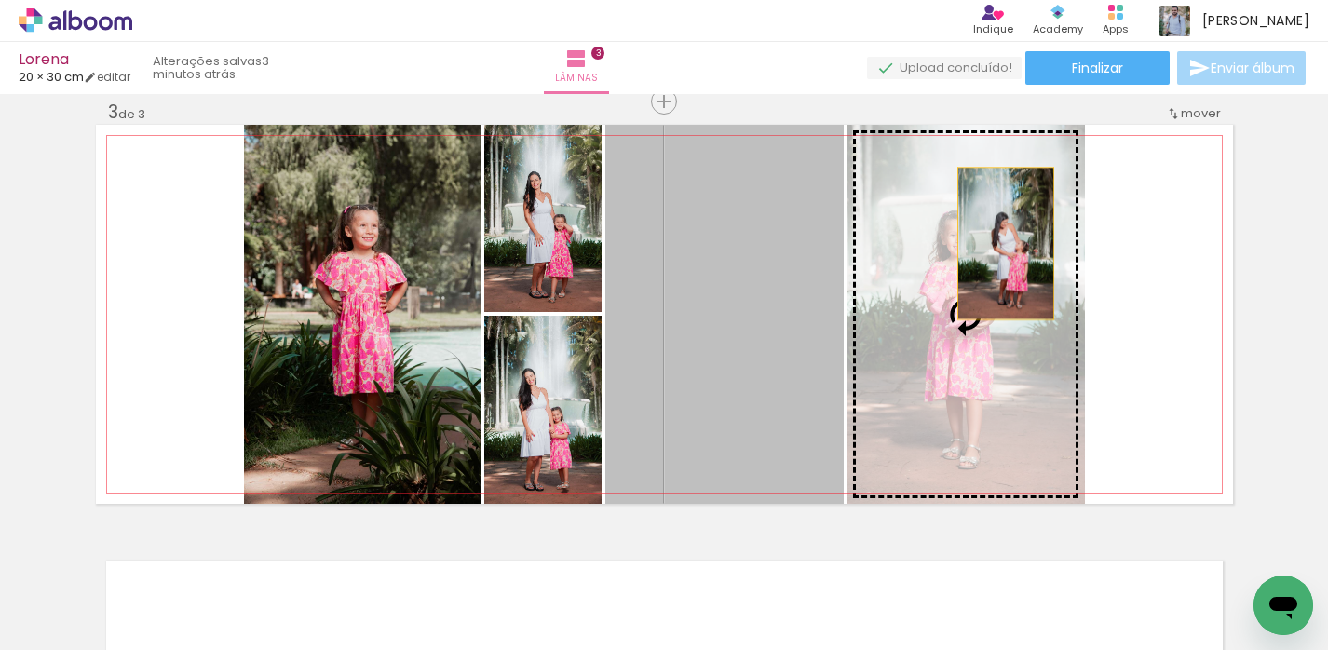
drag, startPoint x: 712, startPoint y: 317, endPoint x: 998, endPoint y: 243, distance: 295.1
click at [0, 0] on slot at bounding box center [0, 0] width 0 height 0
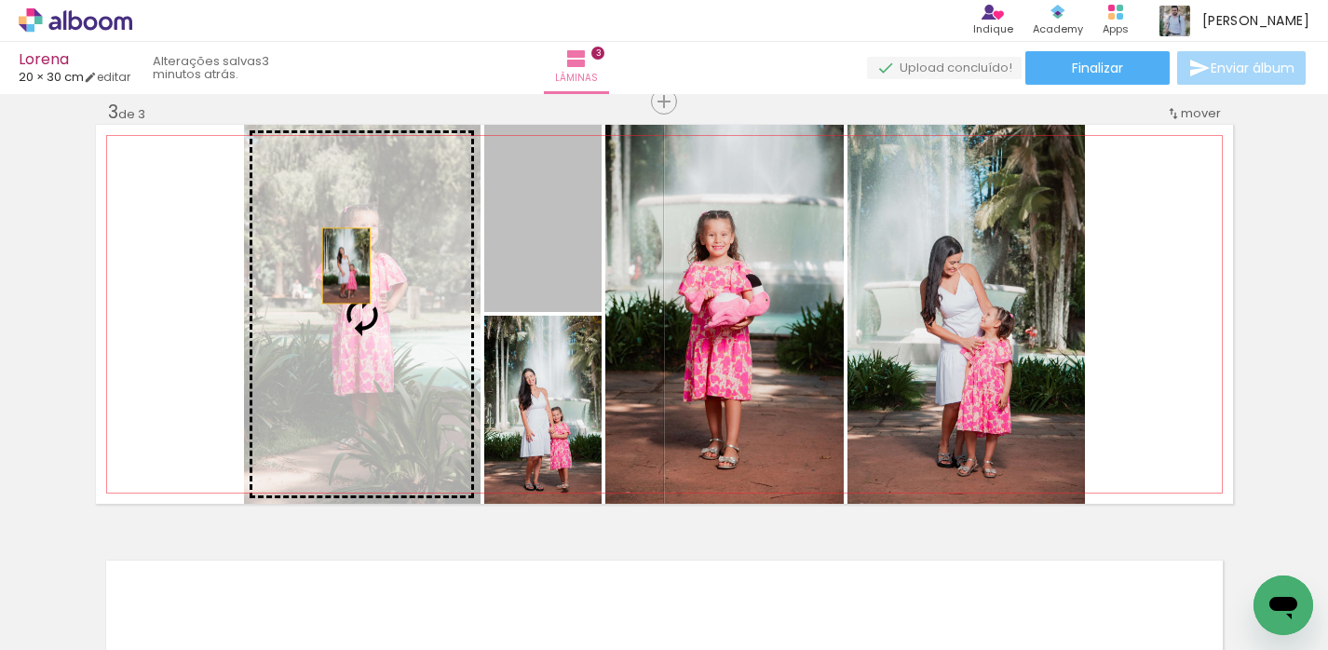
drag, startPoint x: 548, startPoint y: 248, endPoint x: 327, endPoint y: 268, distance: 222.5
click at [0, 0] on slot at bounding box center [0, 0] width 0 height 0
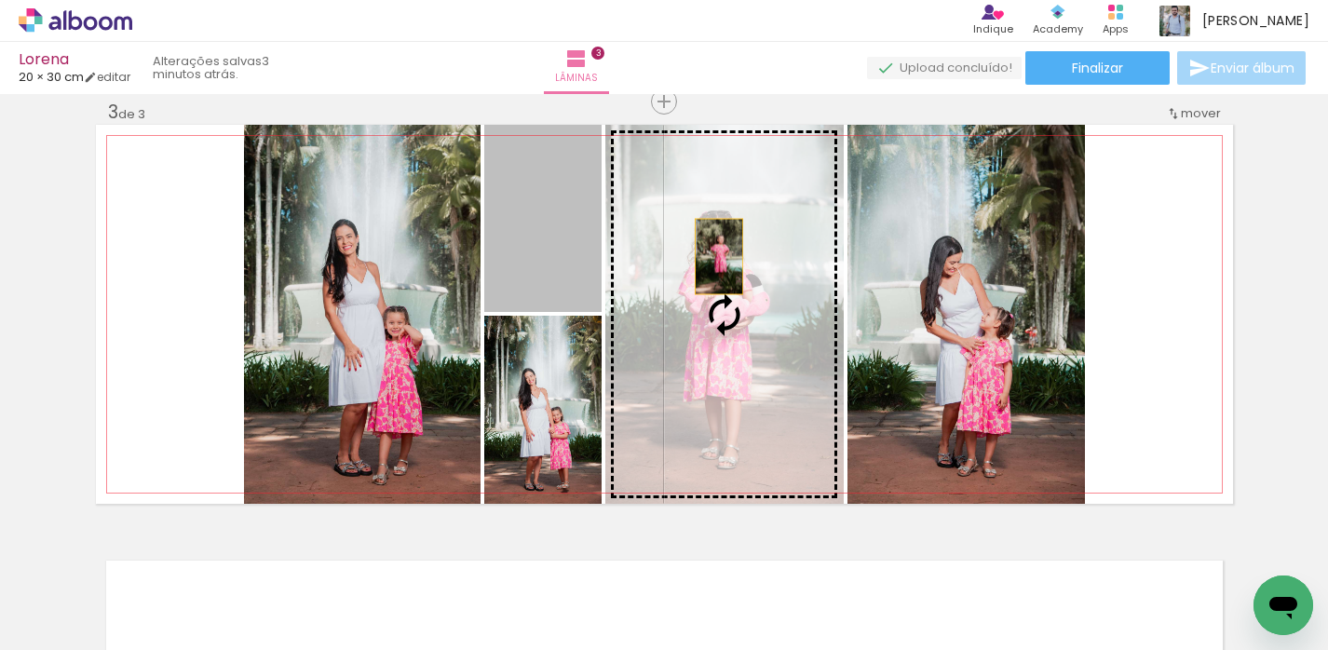
drag, startPoint x: 558, startPoint y: 231, endPoint x: 722, endPoint y: 264, distance: 167.2
click at [0, 0] on slot at bounding box center [0, 0] width 0 height 0
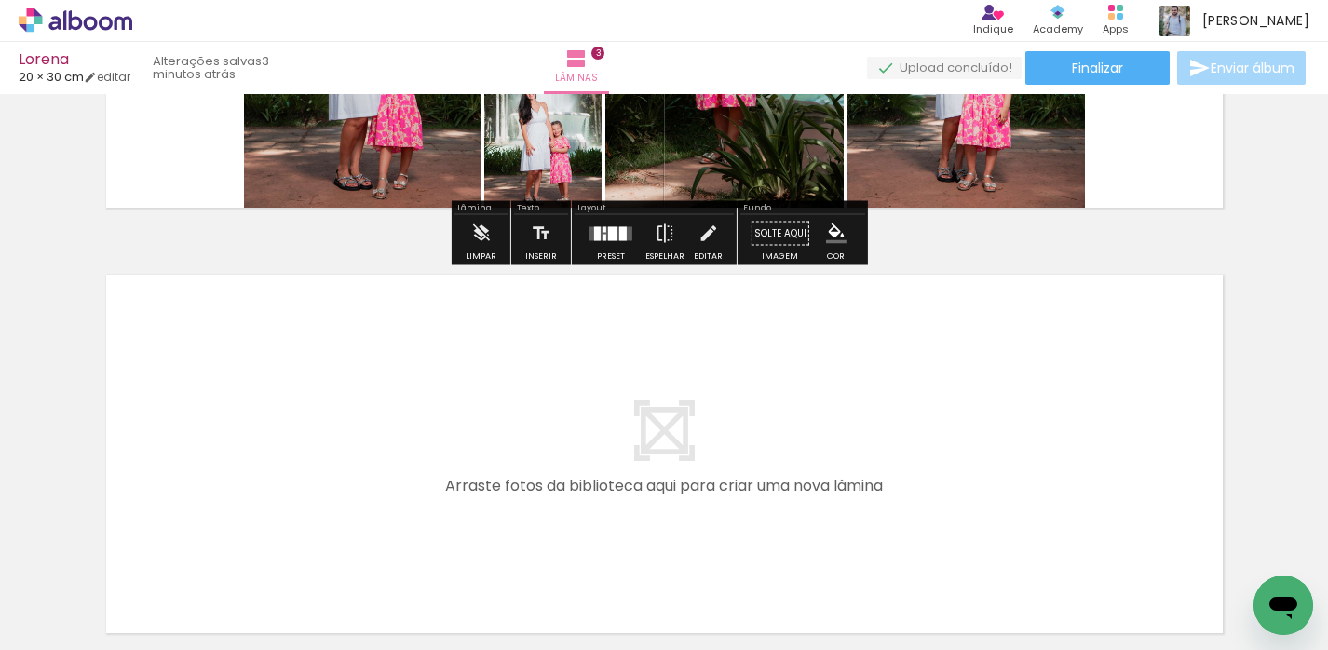
scroll to position [1335, 0]
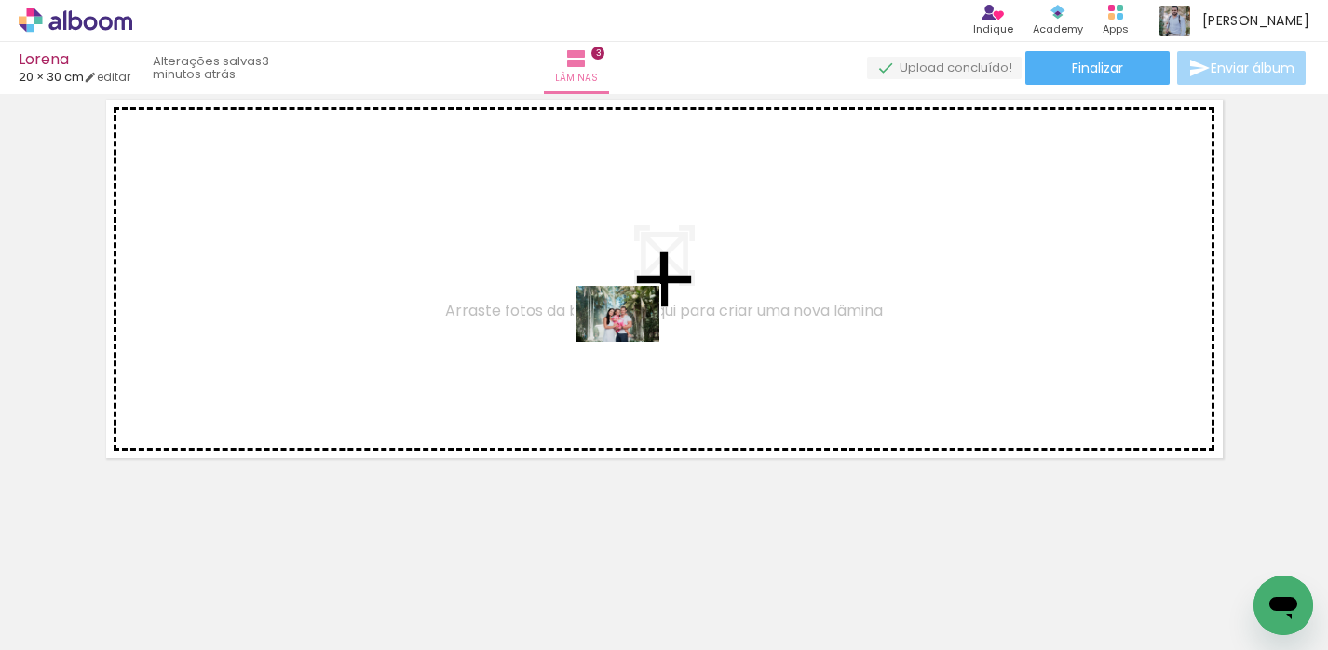
drag, startPoint x: 871, startPoint y: 581, endPoint x: 631, endPoint y: 341, distance: 339.7
click at [631, 341] on quentale-workspace at bounding box center [664, 325] width 1328 height 650
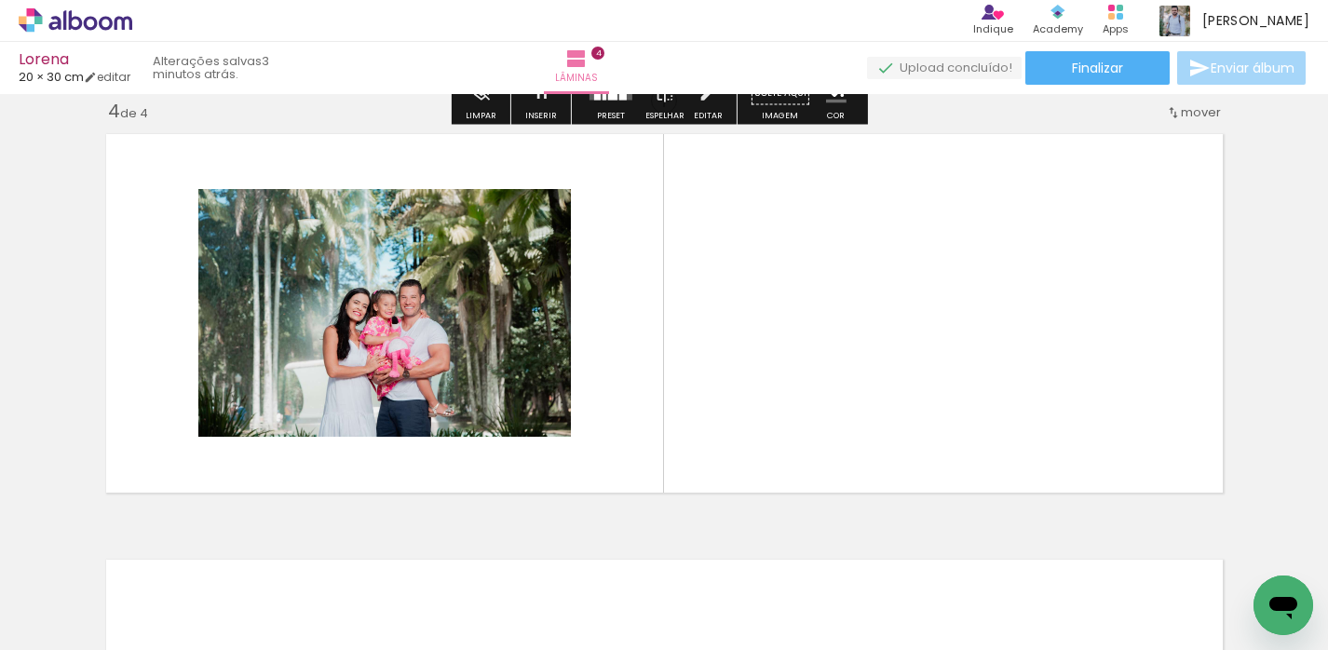
scroll to position [1300, 0]
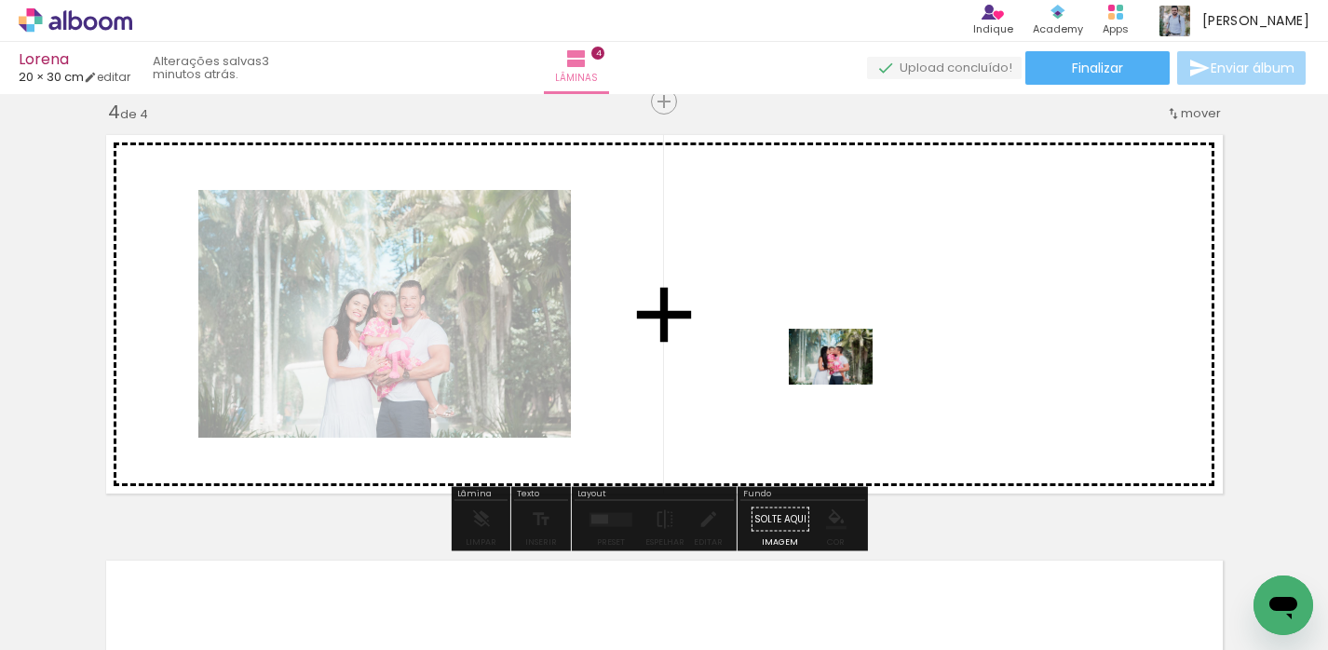
drag, startPoint x: 963, startPoint y: 579, endPoint x: 844, endPoint y: 384, distance: 227.7
click at [844, 384] on quentale-workspace at bounding box center [664, 325] width 1328 height 650
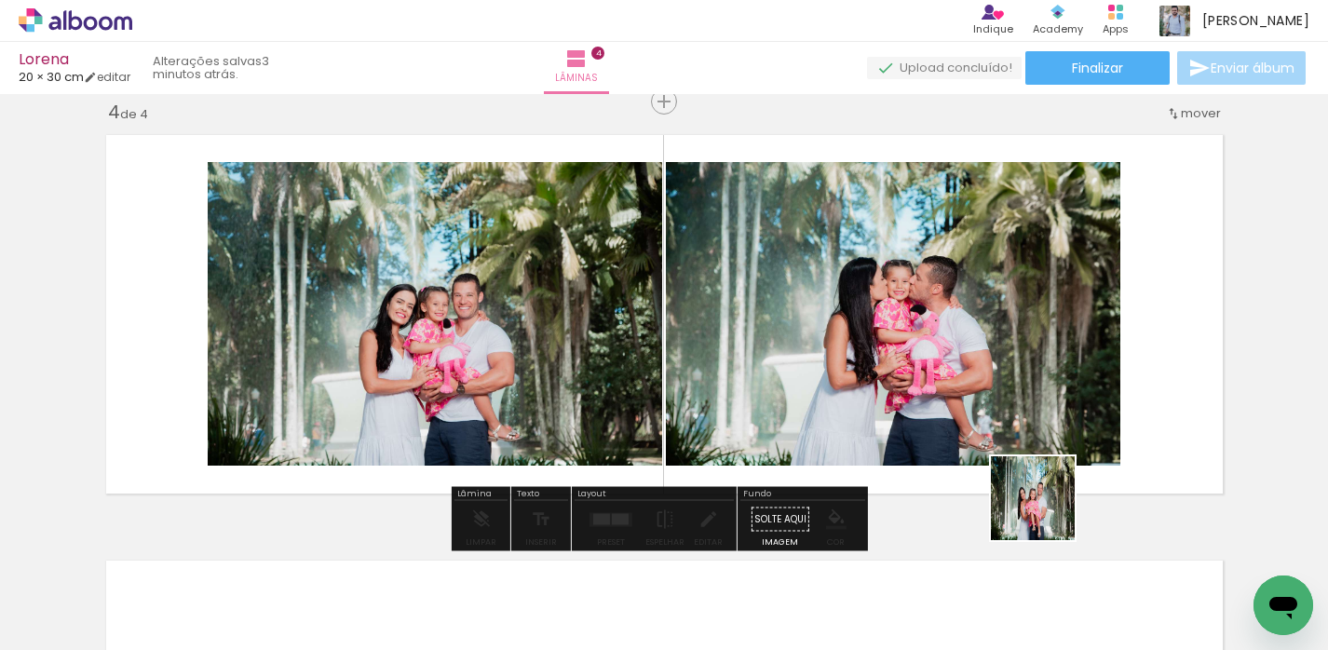
drag, startPoint x: 1046, startPoint y: 512, endPoint x: 937, endPoint y: 375, distance: 175.5
click at [937, 375] on quentale-workspace at bounding box center [664, 325] width 1328 height 650
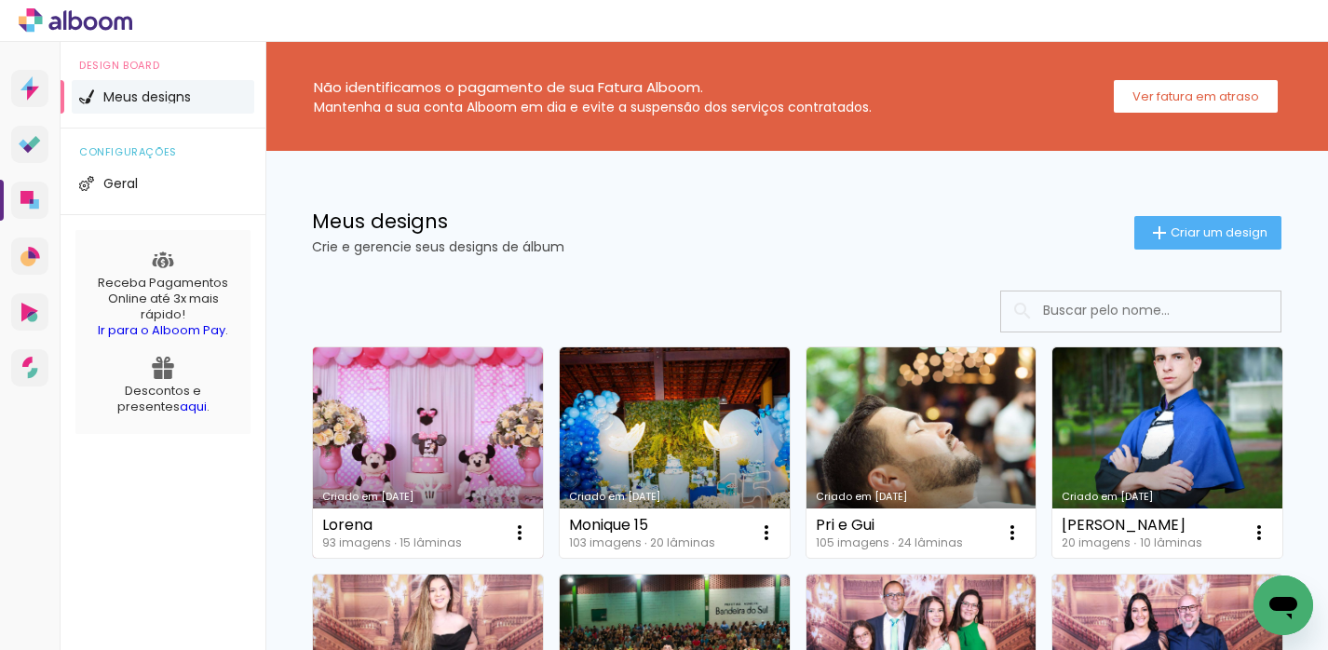
click at [488, 404] on link "Criado em 18/08/25" at bounding box center [428, 452] width 230 height 210
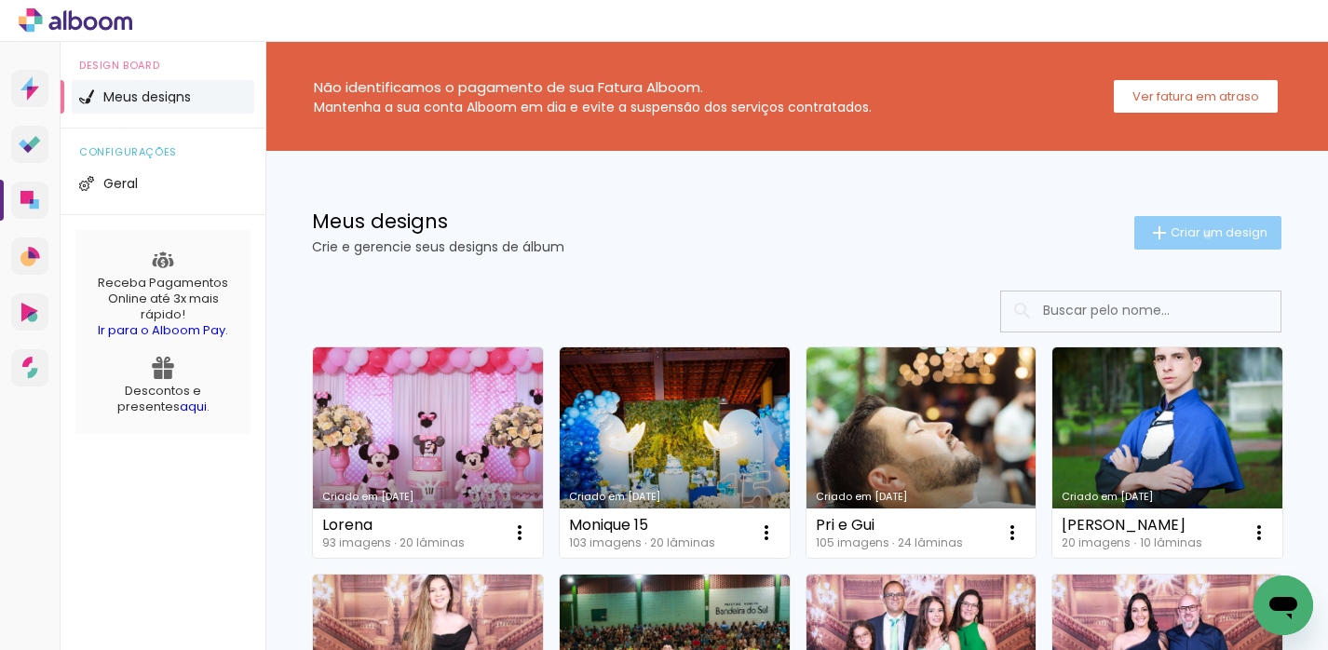
click at [1190, 235] on span "Criar um design" at bounding box center [1218, 232] width 97 height 12
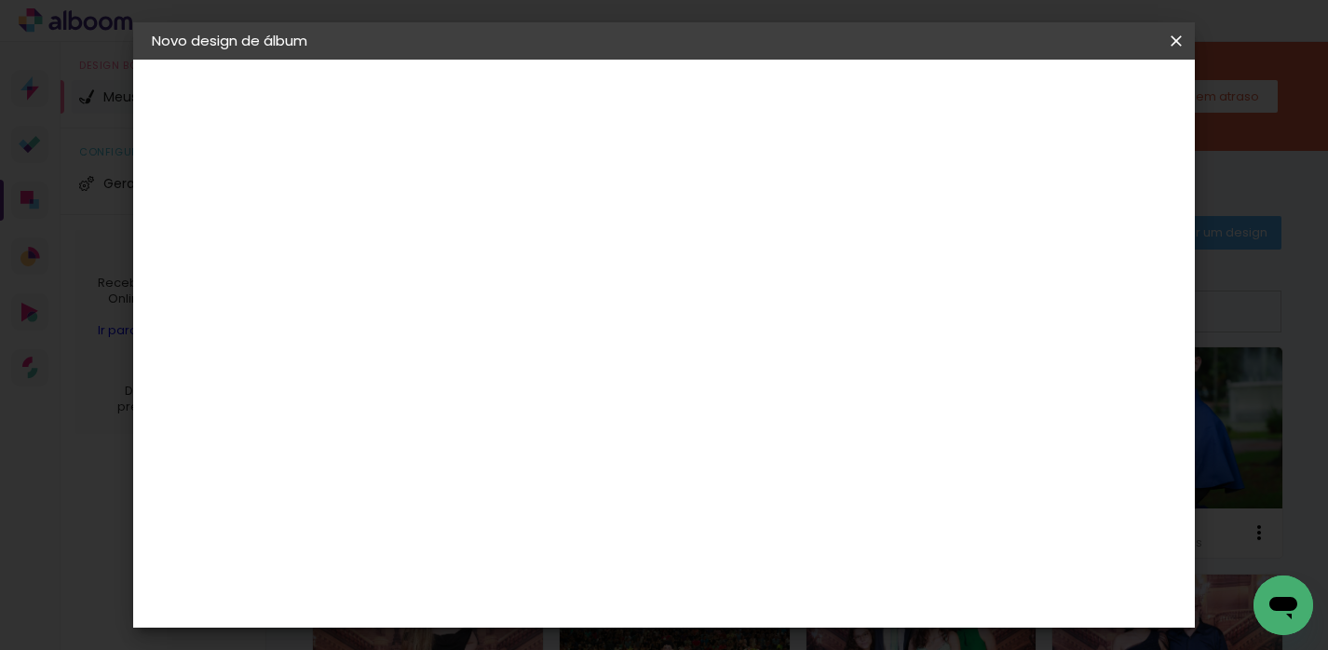
click at [456, 241] on input at bounding box center [456, 250] width 0 height 29
